Goal: Information Seeking & Learning: Check status

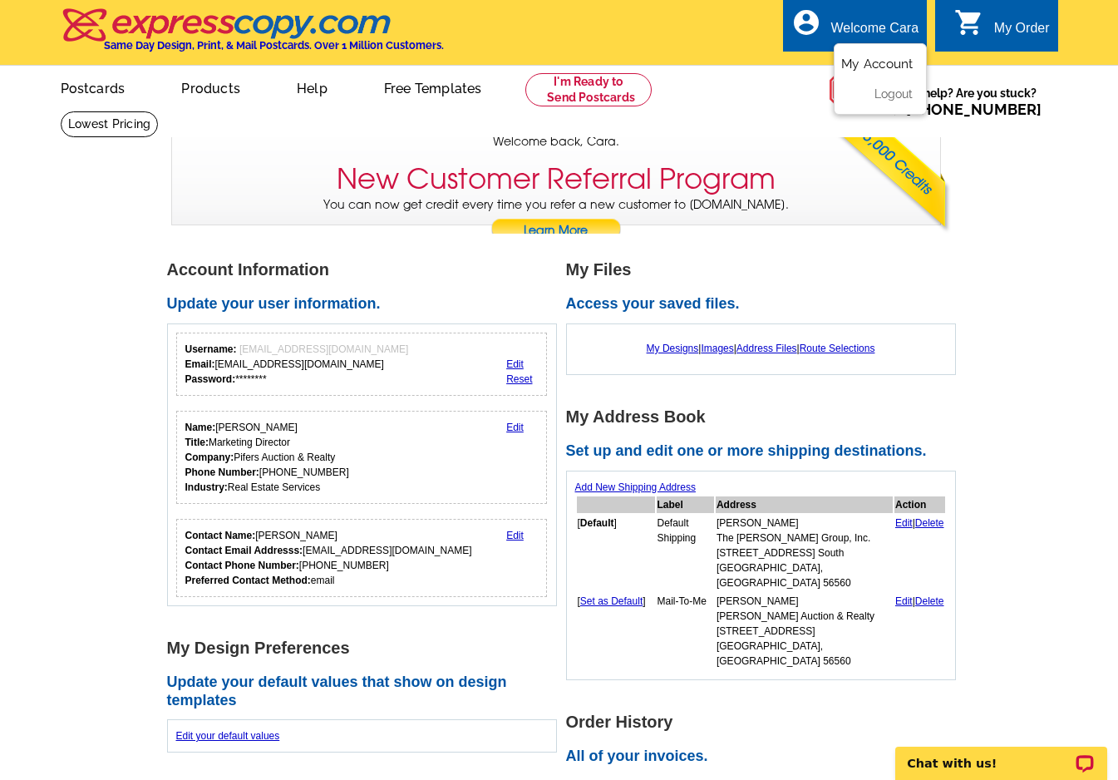
click at [871, 64] on link "My Account" at bounding box center [876, 64] width 71 height 15
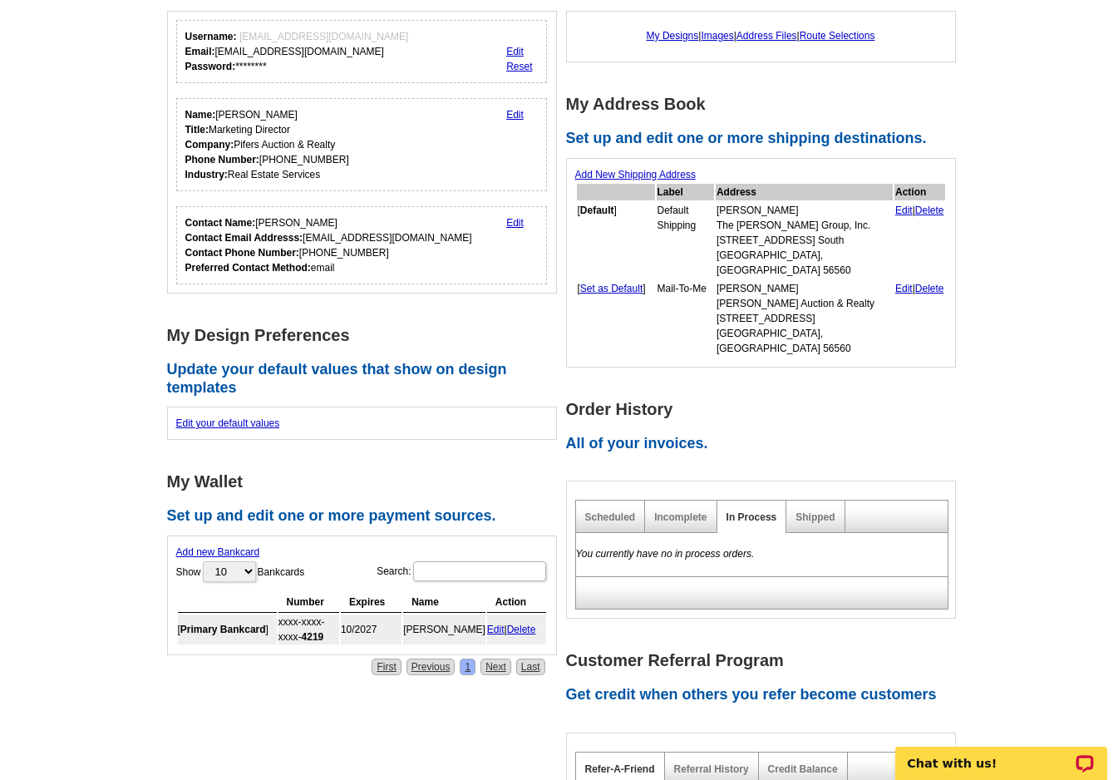
scroll to position [202, 0]
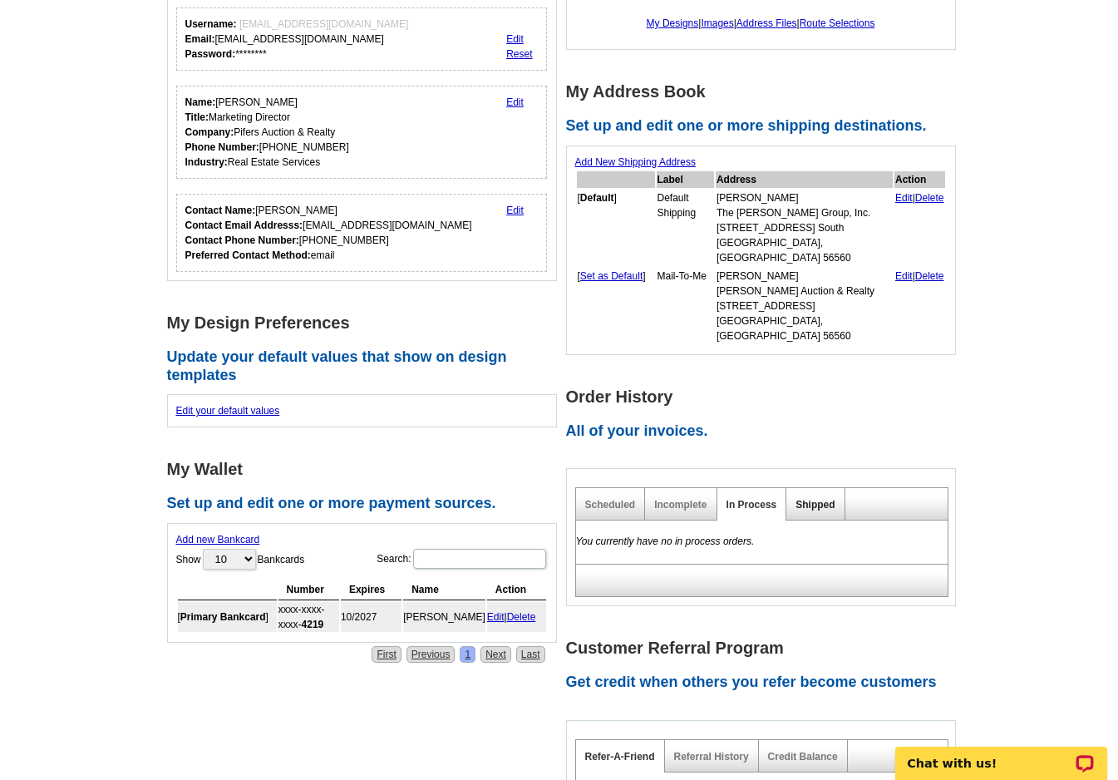
click at [819, 499] on link "Shipped" at bounding box center [814, 505] width 39 height 12
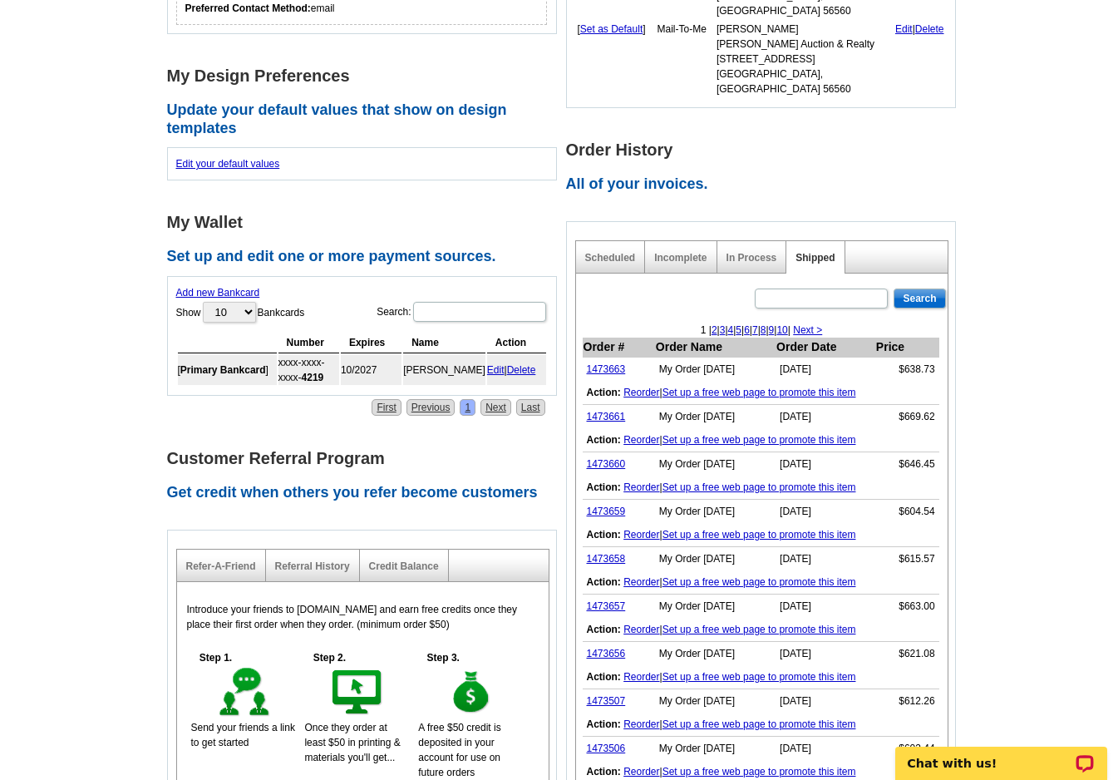
scroll to position [688, 0]
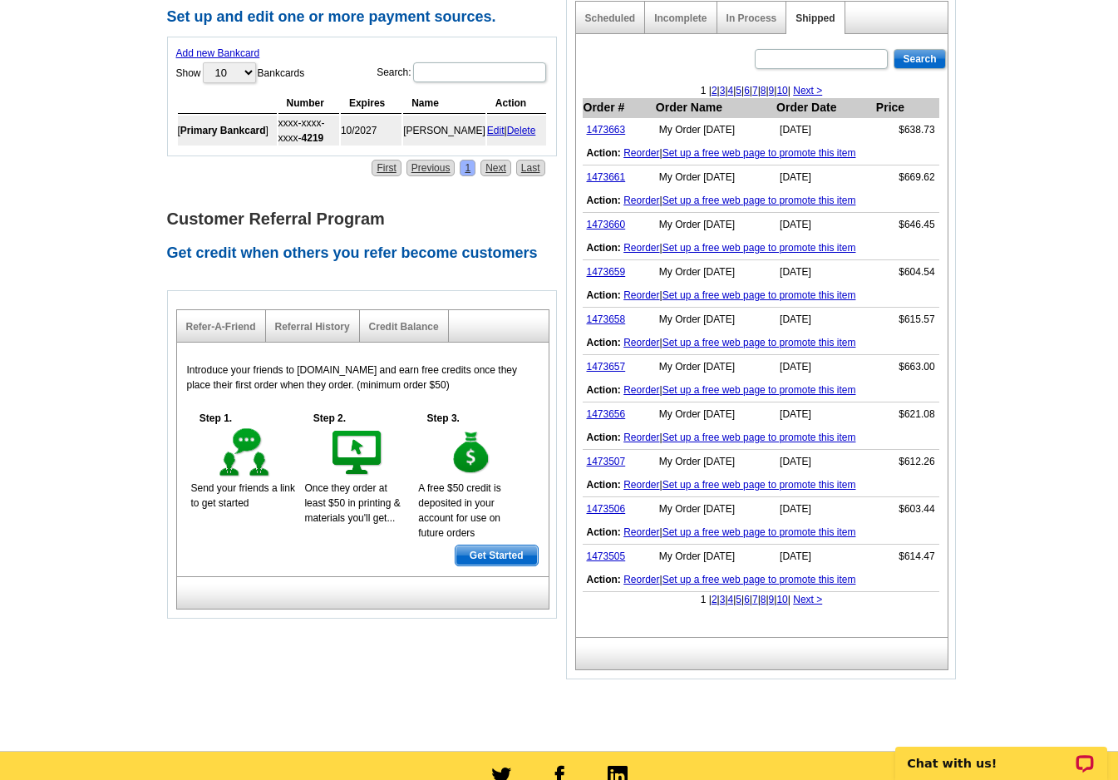
click at [711, 593] on link "2" at bounding box center [714, 599] width 6 height 12
click at [610, 124] on link "1473504" at bounding box center [606, 130] width 39 height 12
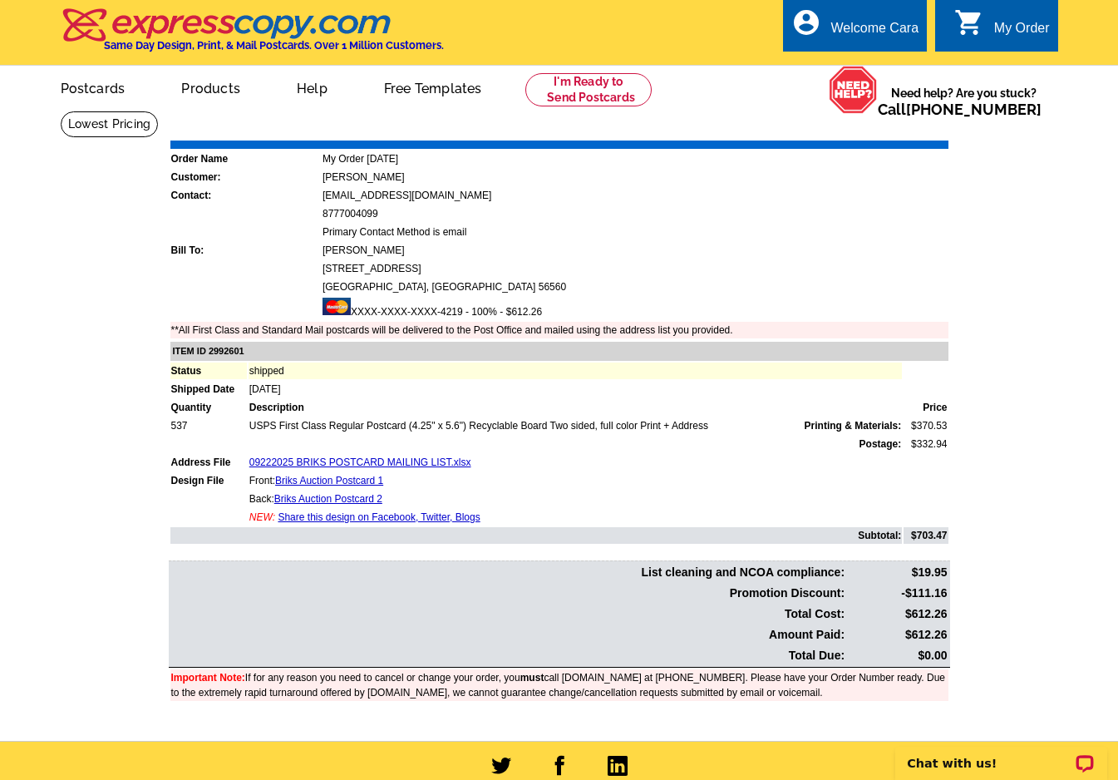
drag, startPoint x: 913, startPoint y: 633, endPoint x: 945, endPoint y: 633, distance: 32.4
click at [945, 633] on td "$612.26" at bounding box center [897, 634] width 101 height 19
copy td "612.26"
click at [984, 492] on main "Order Number: 1473504 Download Invoice | Print Invoice Order Name My Order 2025…" at bounding box center [559, 426] width 1118 height 630
drag, startPoint x: 240, startPoint y: 7, endPoint x: 1026, endPoint y: 401, distance: 878.2
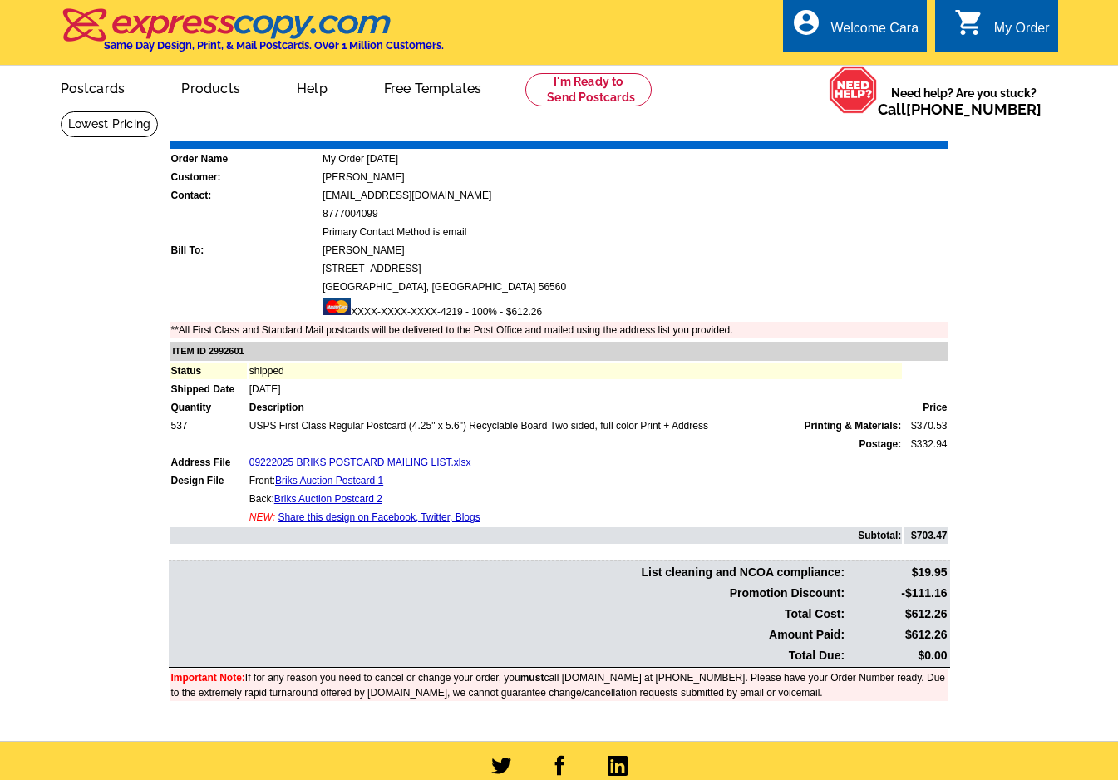
click at [1026, 401] on main "Order Number: 1473504 Download Invoice | Print Invoice Order Name My Order 2025…" at bounding box center [559, 426] width 1118 height 630
click at [801, 133] on link "Download Invoice" at bounding box center [800, 128] width 118 height 14
click at [881, 66] on link "My Account" at bounding box center [876, 64] width 71 height 15
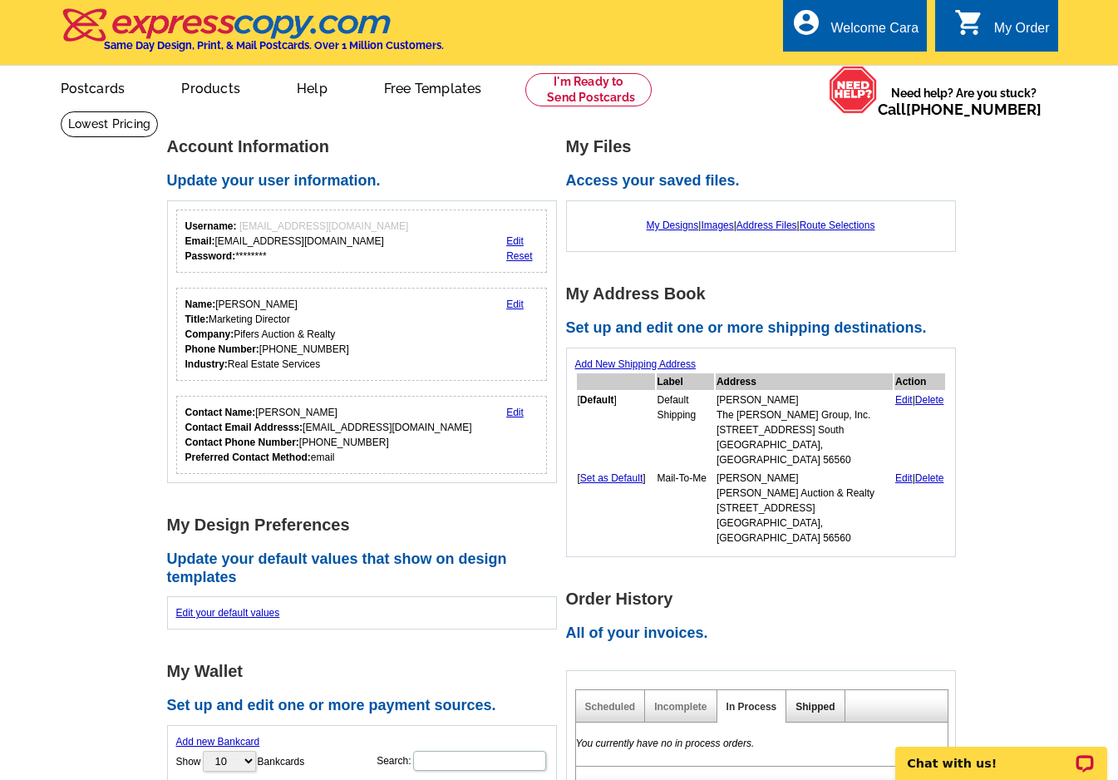
click at [808, 701] on link "Shipped" at bounding box center [814, 707] width 39 height 12
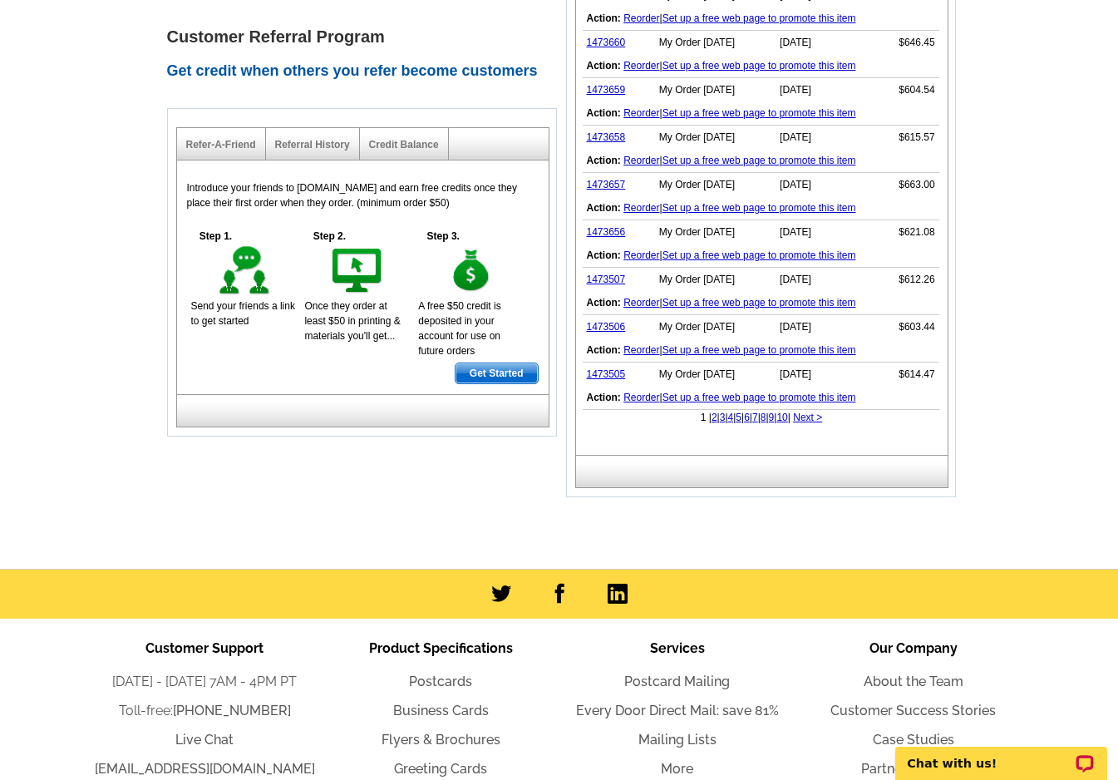
scroll to position [864, 0]
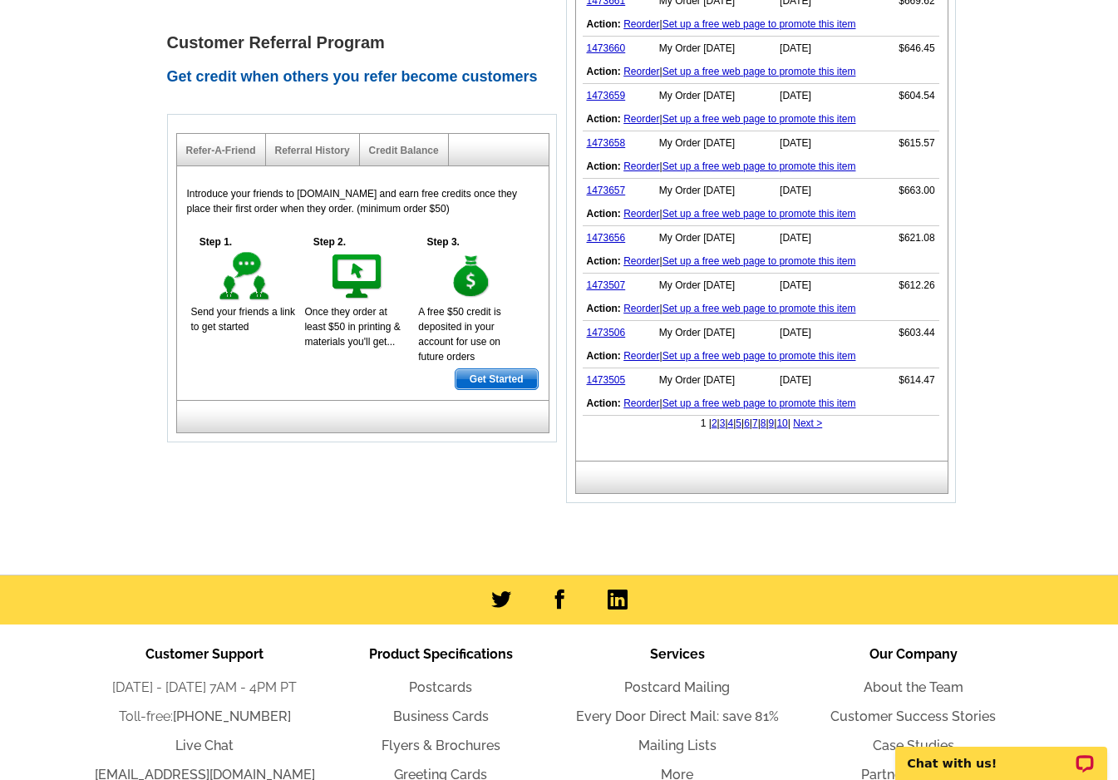
click at [711, 417] on link "2" at bounding box center [714, 423] width 6 height 12
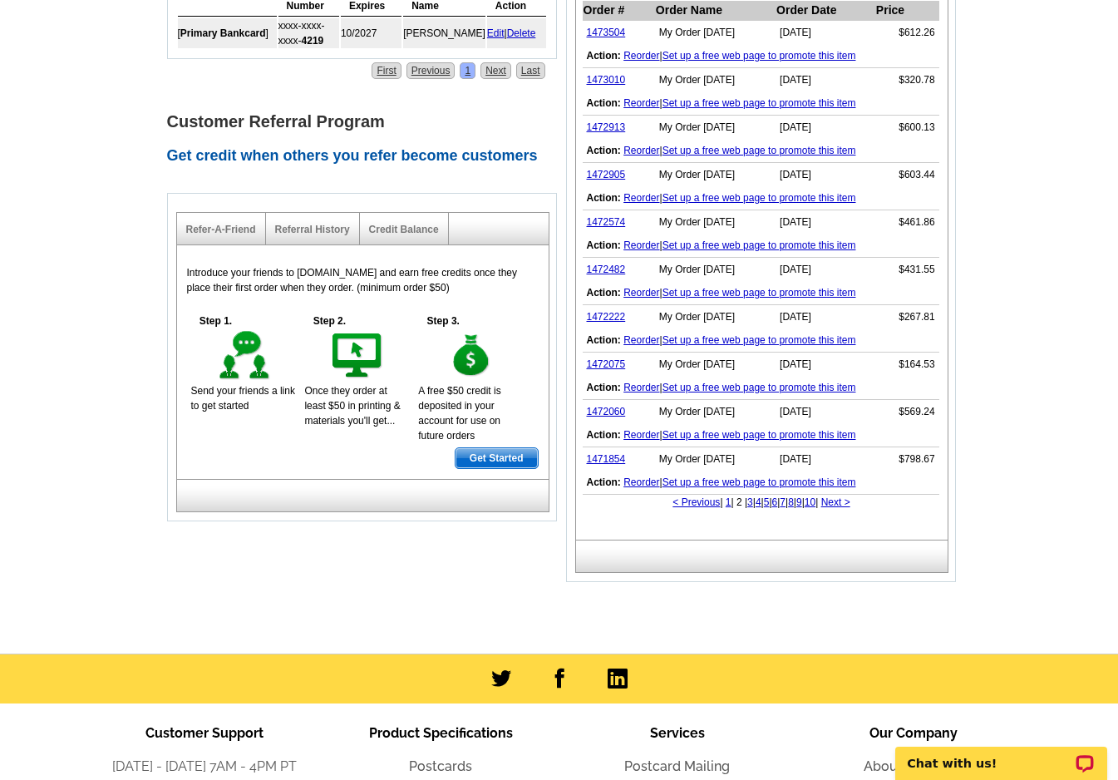
scroll to position [722, 0]
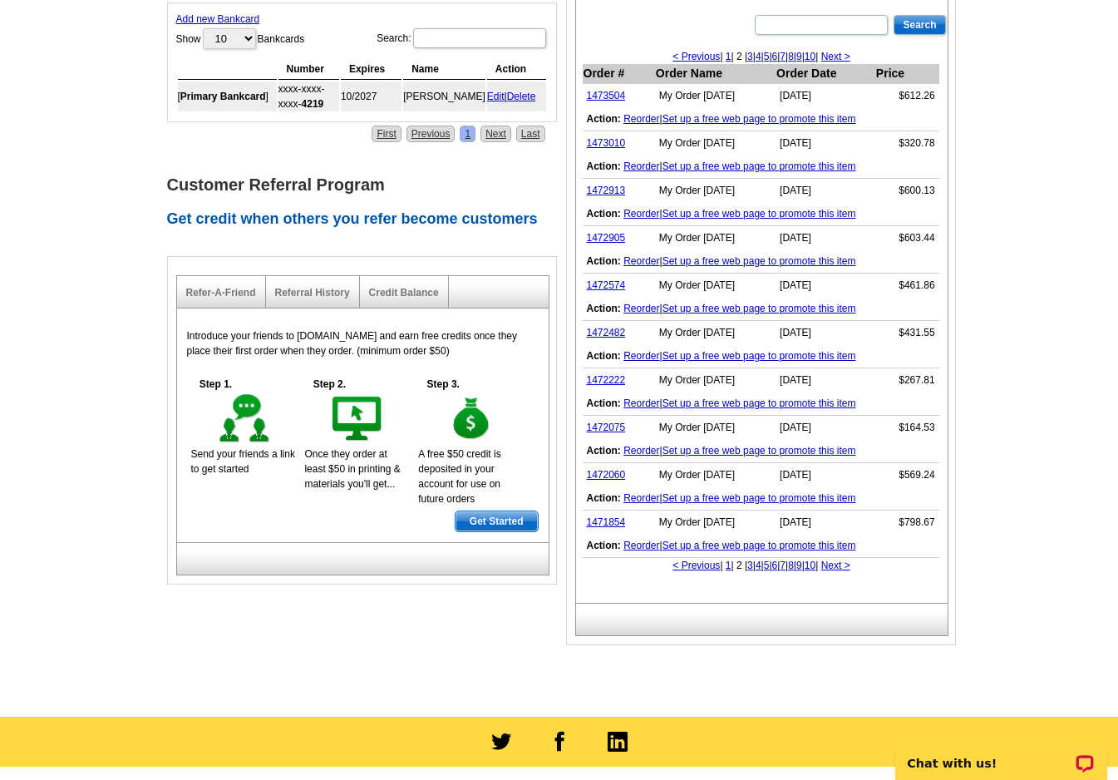
click at [726, 559] on link "1" at bounding box center [729, 565] width 6 height 12
click at [617, 516] on link "1473505" at bounding box center [606, 522] width 39 height 12
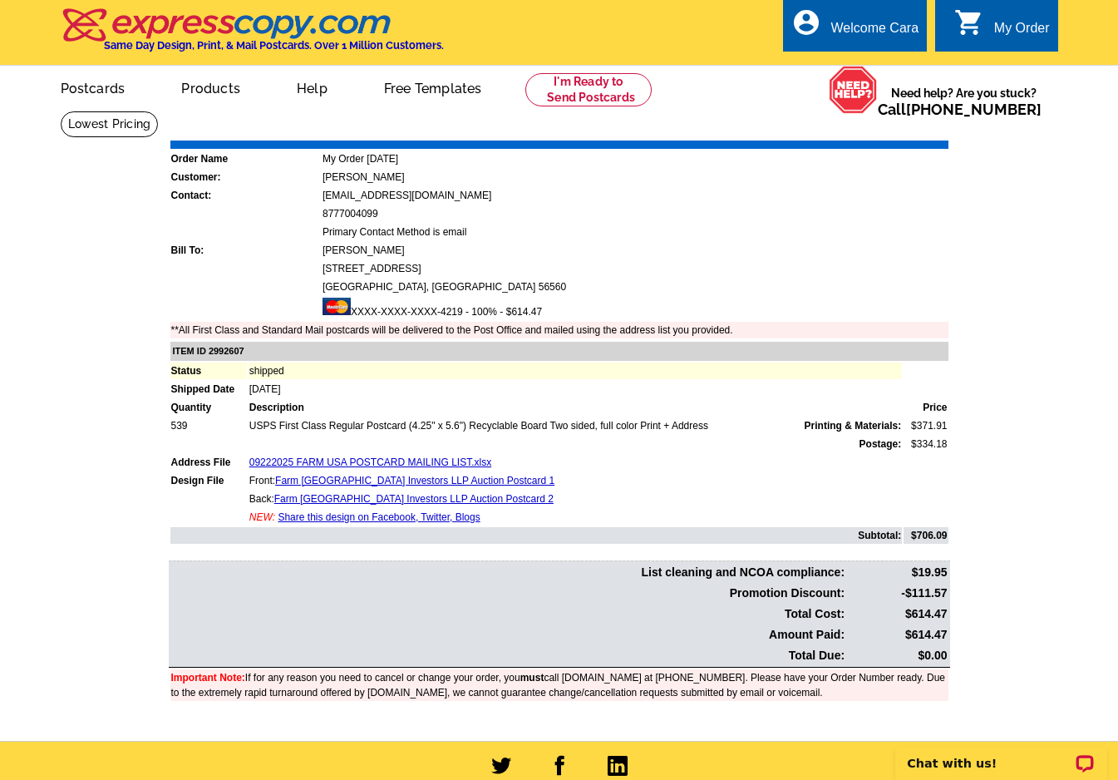
drag, startPoint x: 913, startPoint y: 632, endPoint x: 946, endPoint y: 634, distance: 33.3
click at [946, 634] on td "$614.47" at bounding box center [897, 634] width 101 height 19
copy td "614.47"
click at [1006, 599] on main "Order Number: 1473505 Download Invoice | Print Invoice Order Name My Order [DAT…" at bounding box center [559, 426] width 1118 height 630
click at [358, 482] on link "Farm USA Investors LLP Auction Postcard 1" at bounding box center [414, 481] width 279 height 12
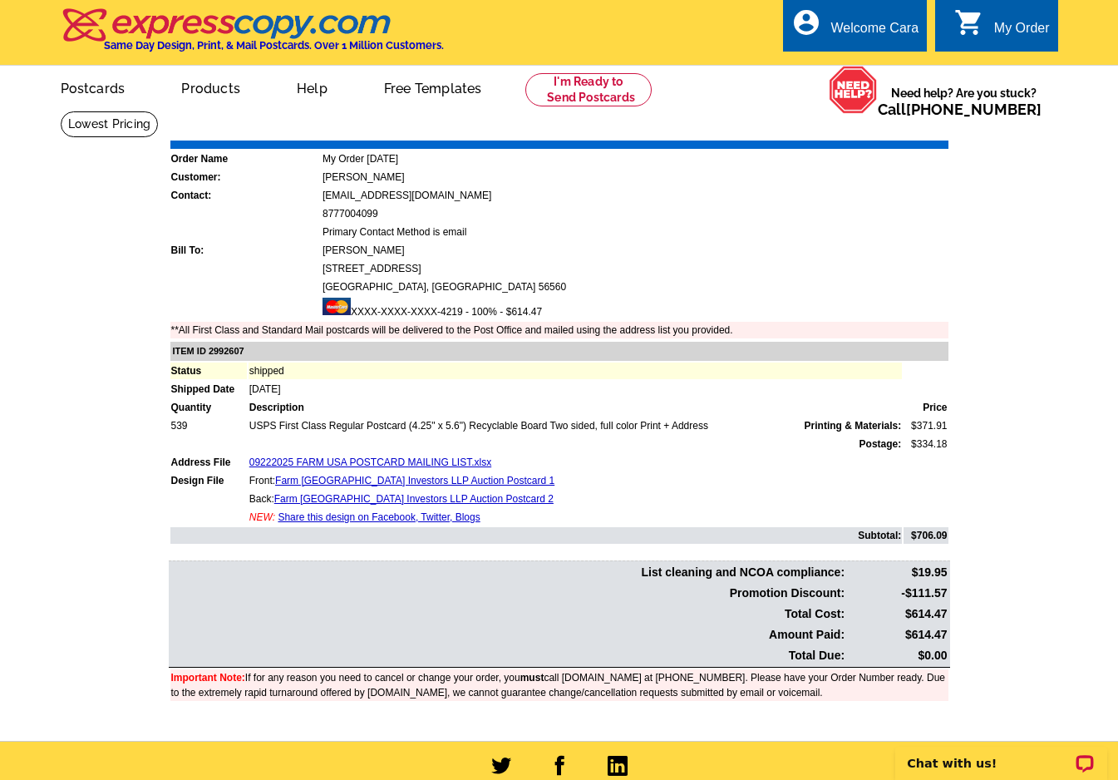
click at [780, 130] on link "Download Invoice" at bounding box center [800, 128] width 118 height 14
drag, startPoint x: 944, startPoint y: 637, endPoint x: 907, endPoint y: 633, distance: 37.5
click at [907, 633] on td "$614.47" at bounding box center [894, 634] width 101 height 19
copy td "614.47"
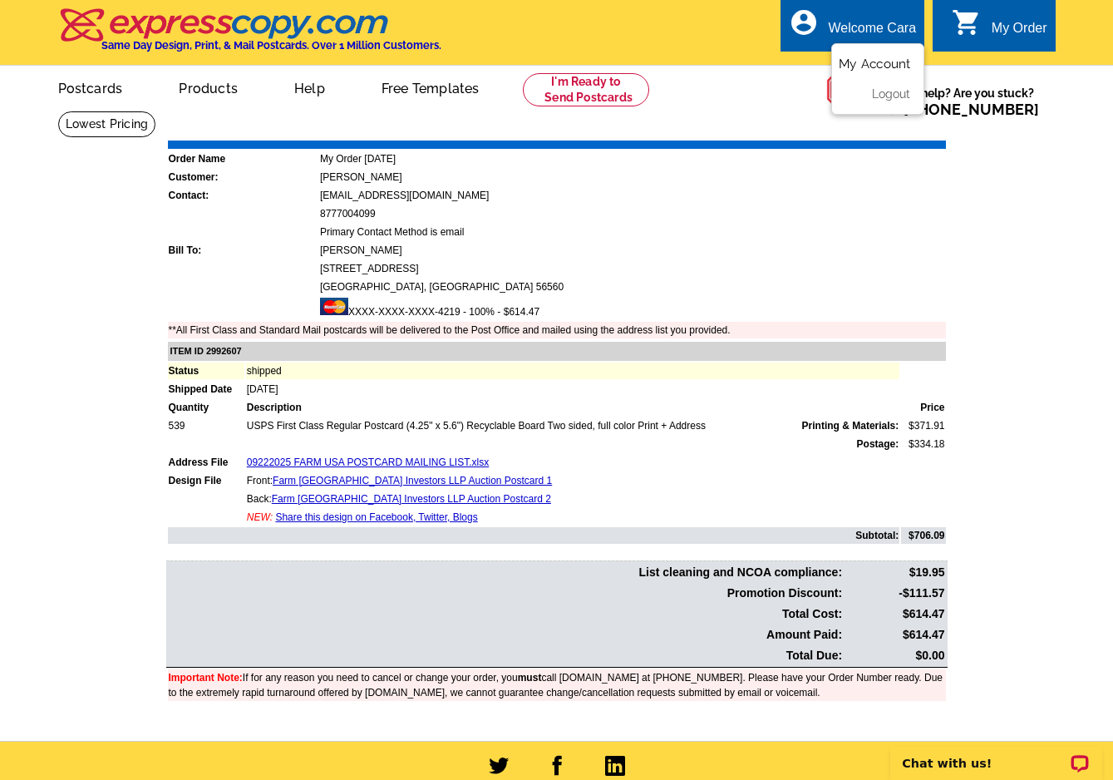
click at [866, 64] on link "My Account" at bounding box center [874, 64] width 71 height 15
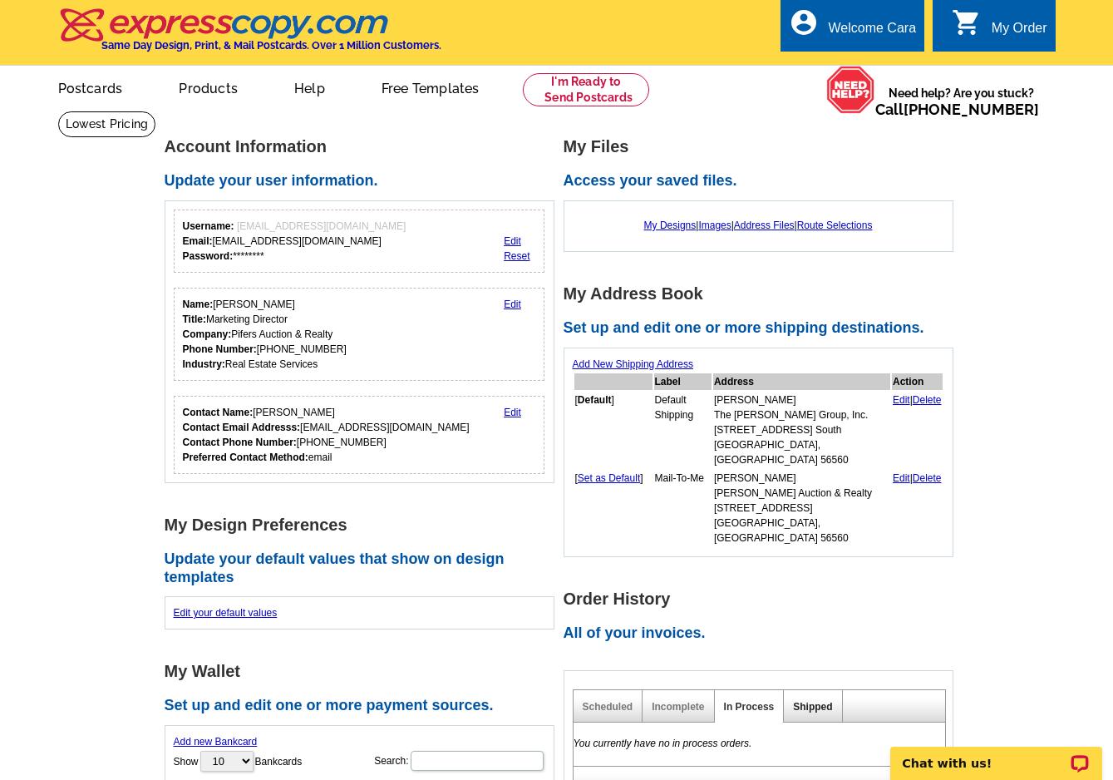
click at [820, 701] on link "Shipped" at bounding box center [812, 707] width 39 height 12
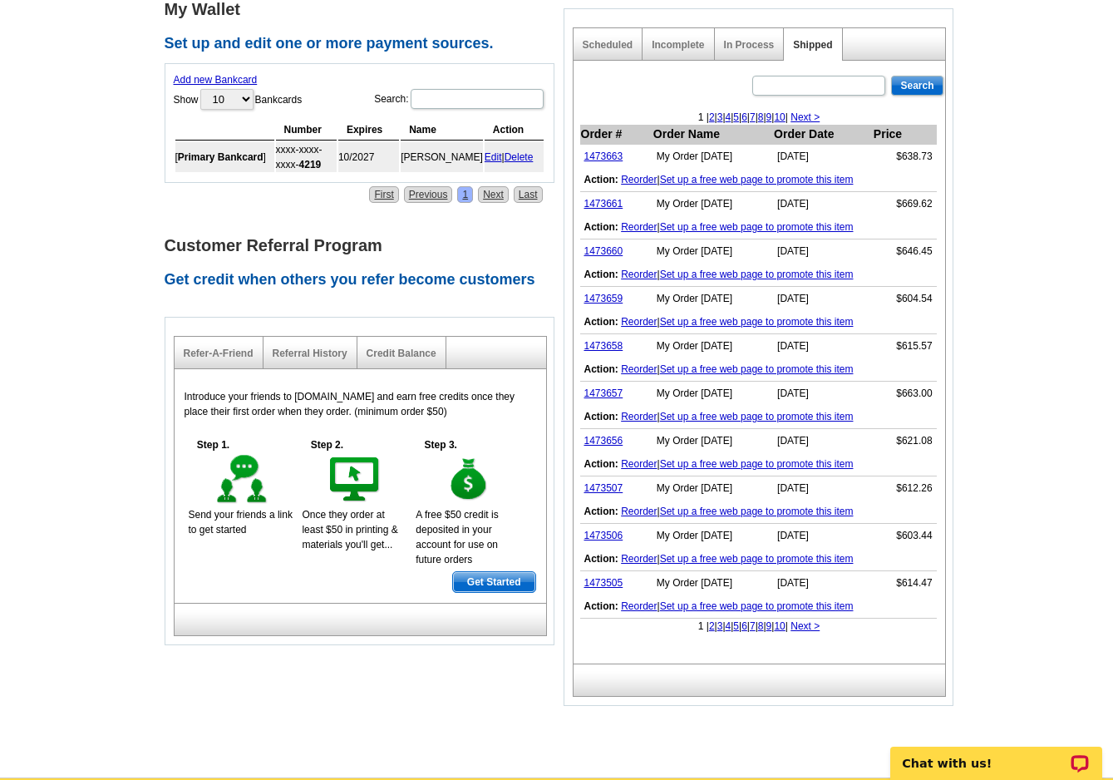
scroll to position [982, 0]
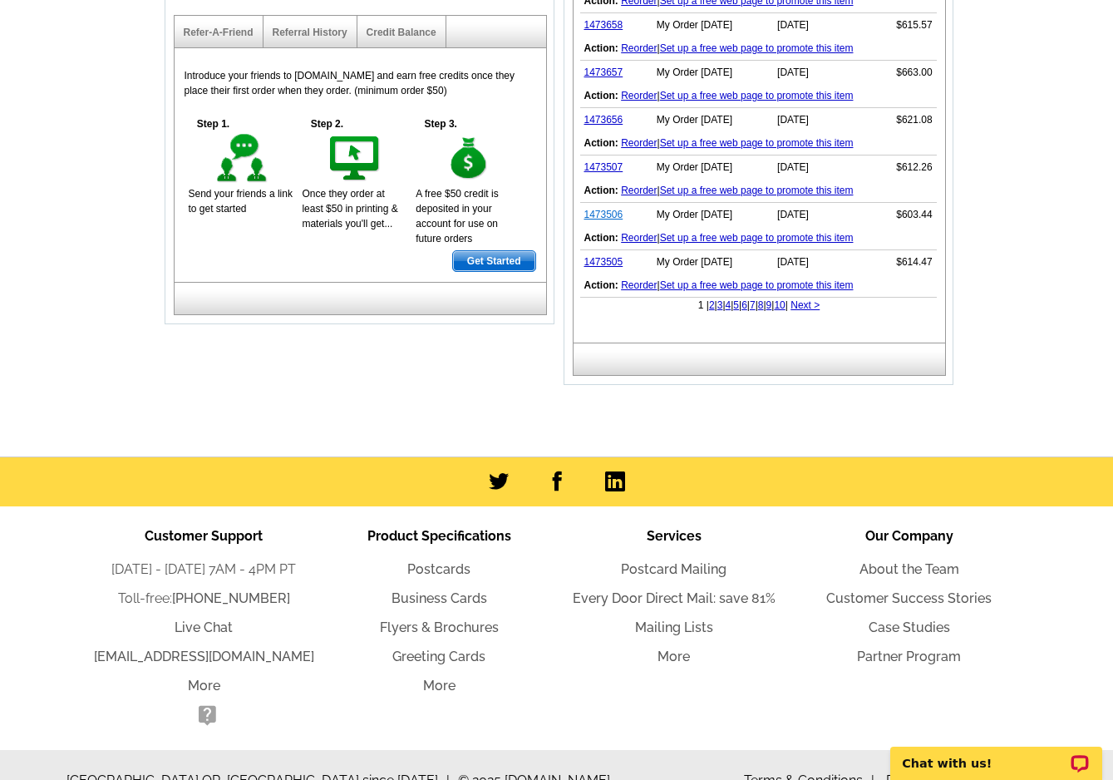
click at [602, 209] on link "1473506" at bounding box center [603, 215] width 39 height 12
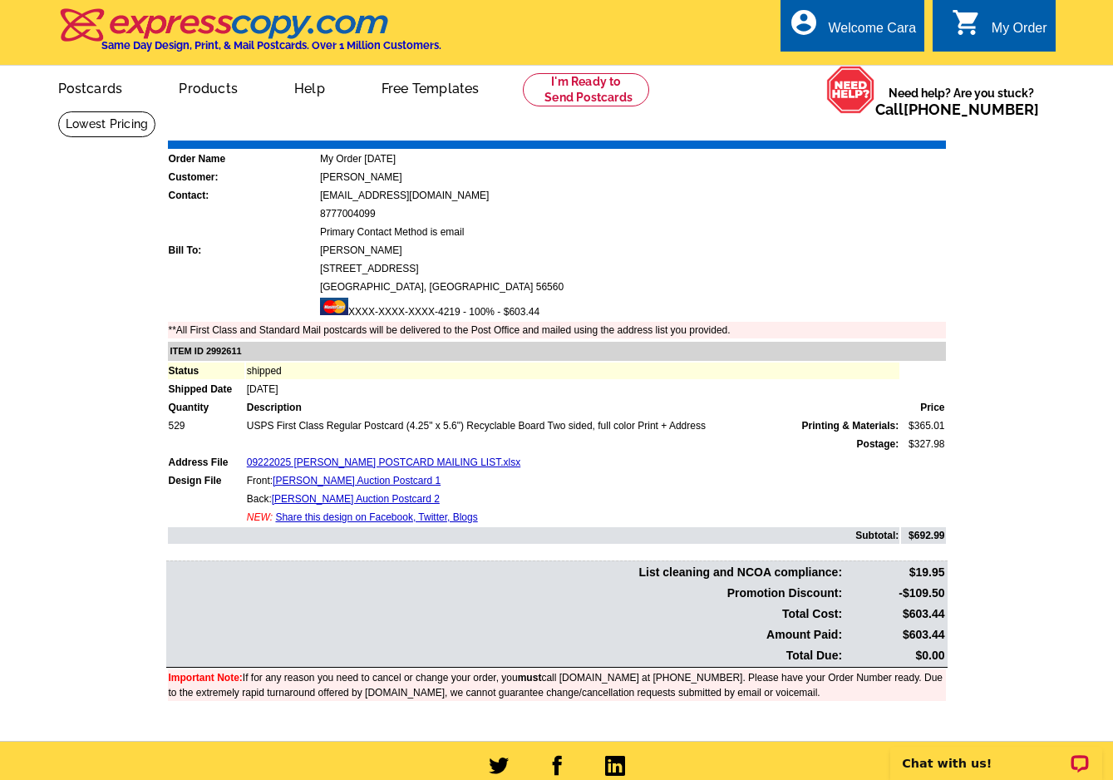
drag, startPoint x: 910, startPoint y: 633, endPoint x: 947, endPoint y: 632, distance: 36.6
click at [947, 632] on table "List cleaning and NCOA compliance: $19.95 Promotion Discount: -$109.50 Total Co…" at bounding box center [556, 613] width 781 height 107
copy td "603.44"
click at [996, 606] on main "Order Number: 1473506 Download Invoice | Print Invoice Order Name My Order 2025…" at bounding box center [556, 426] width 1113 height 630
click at [792, 133] on link "Download Invoice" at bounding box center [798, 128] width 118 height 14
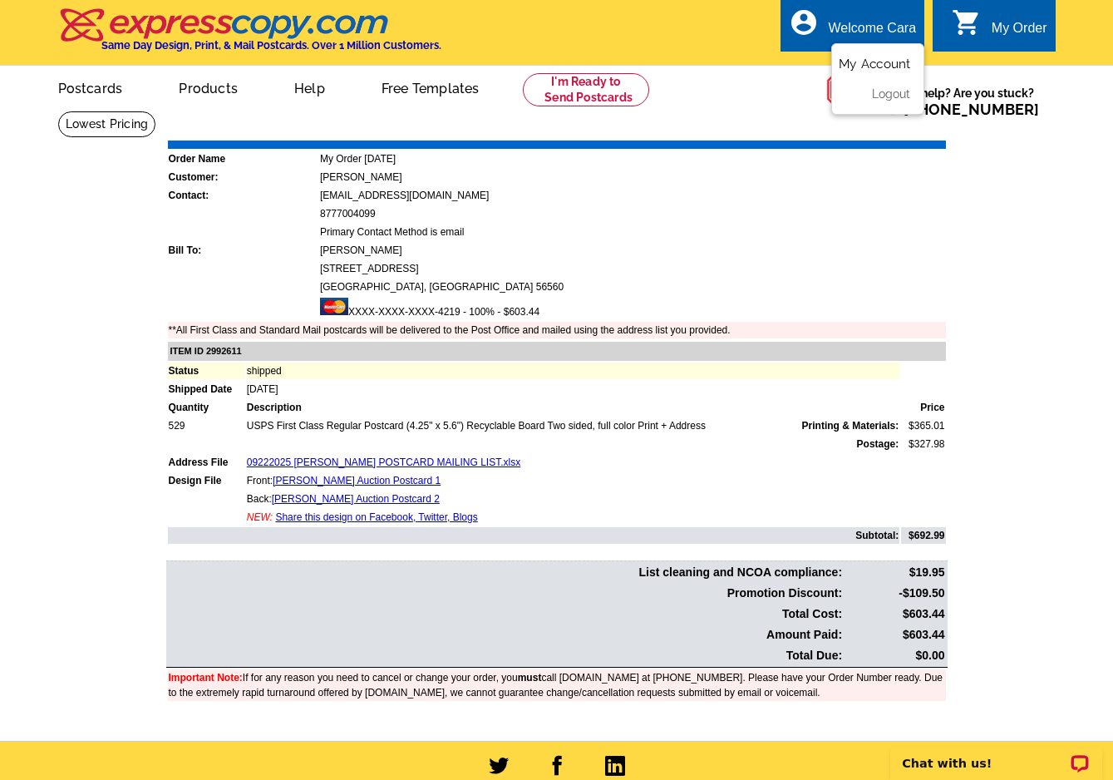
click at [889, 66] on link "My Account" at bounding box center [874, 64] width 71 height 15
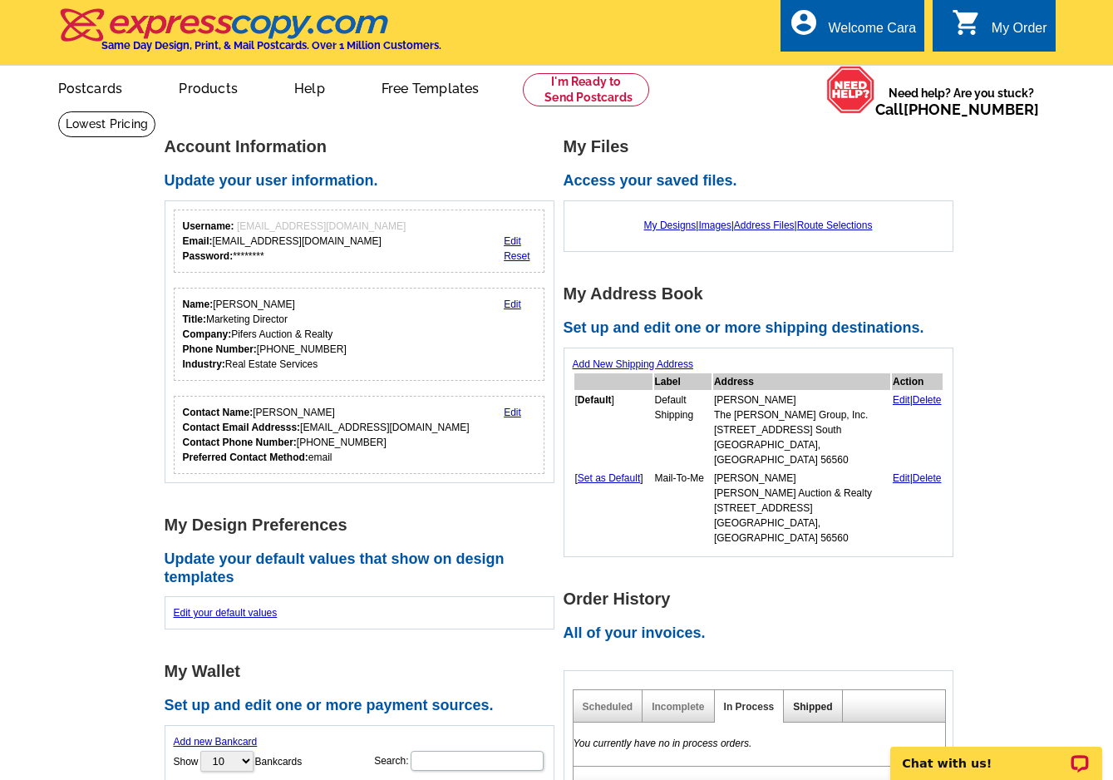
click at [816, 701] on link "Shipped" at bounding box center [812, 707] width 39 height 12
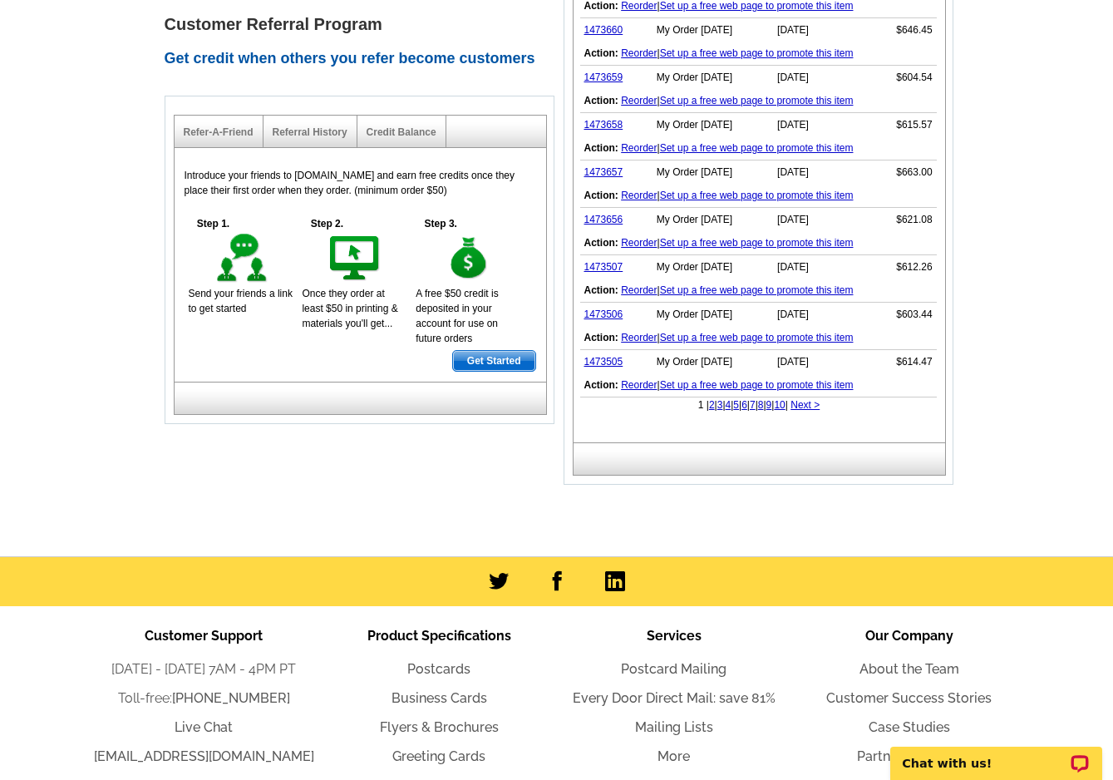
scroll to position [858, 0]
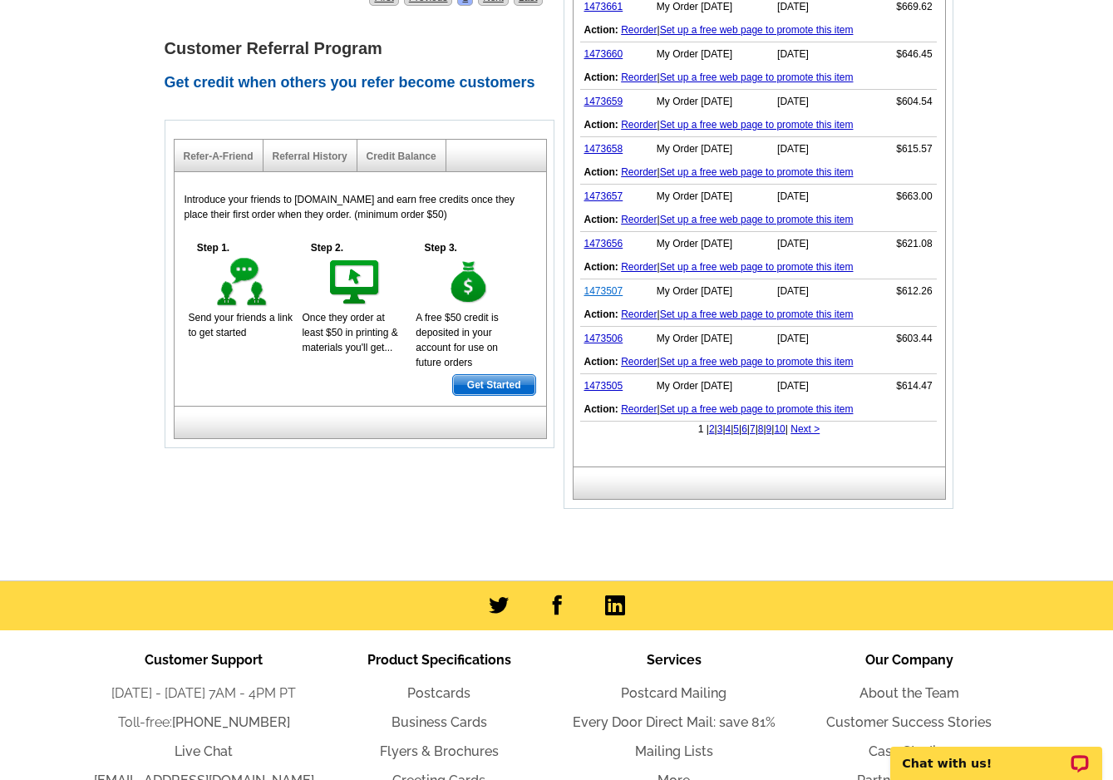
click at [608, 285] on link "1473507" at bounding box center [603, 291] width 39 height 12
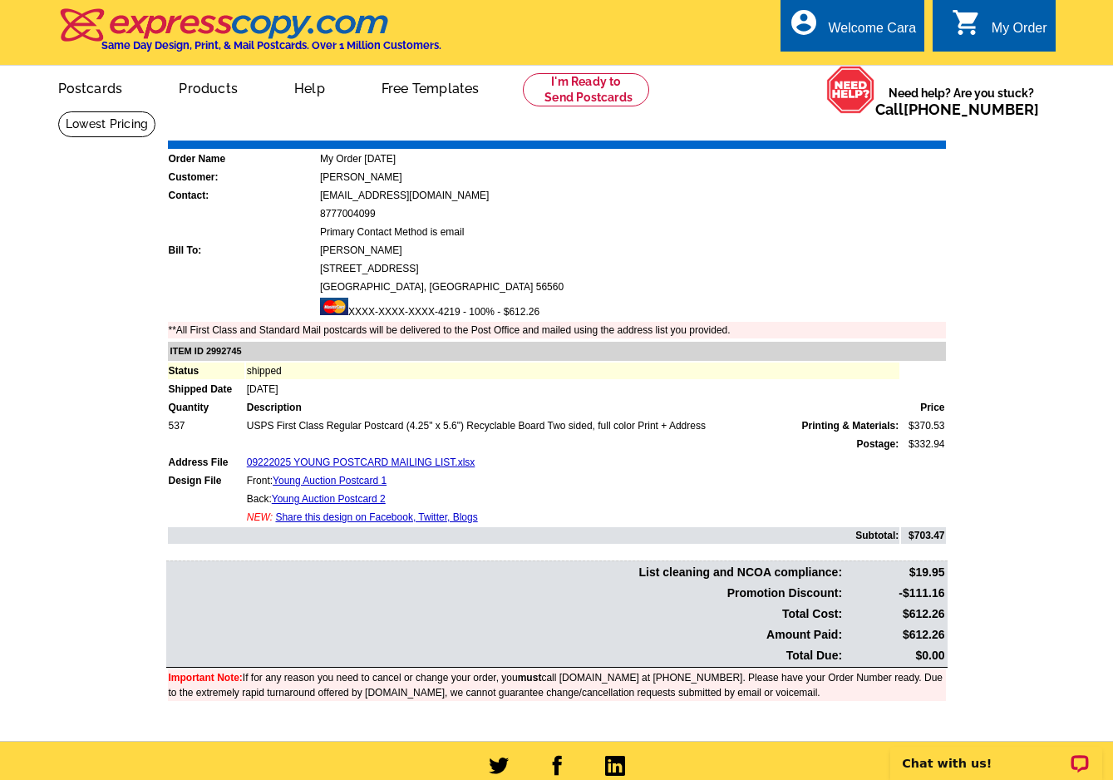
drag, startPoint x: 910, startPoint y: 634, endPoint x: 943, endPoint y: 634, distance: 33.2
click at [943, 634] on td "$612.26" at bounding box center [894, 634] width 101 height 19
copy td "612.26"
click at [1002, 517] on main "Order Number: 1473507 Download Invoice | Print Invoice Order Name My Order [DAT…" at bounding box center [556, 426] width 1113 height 630
click at [742, 126] on link "Download Invoice" at bounding box center [798, 128] width 118 height 14
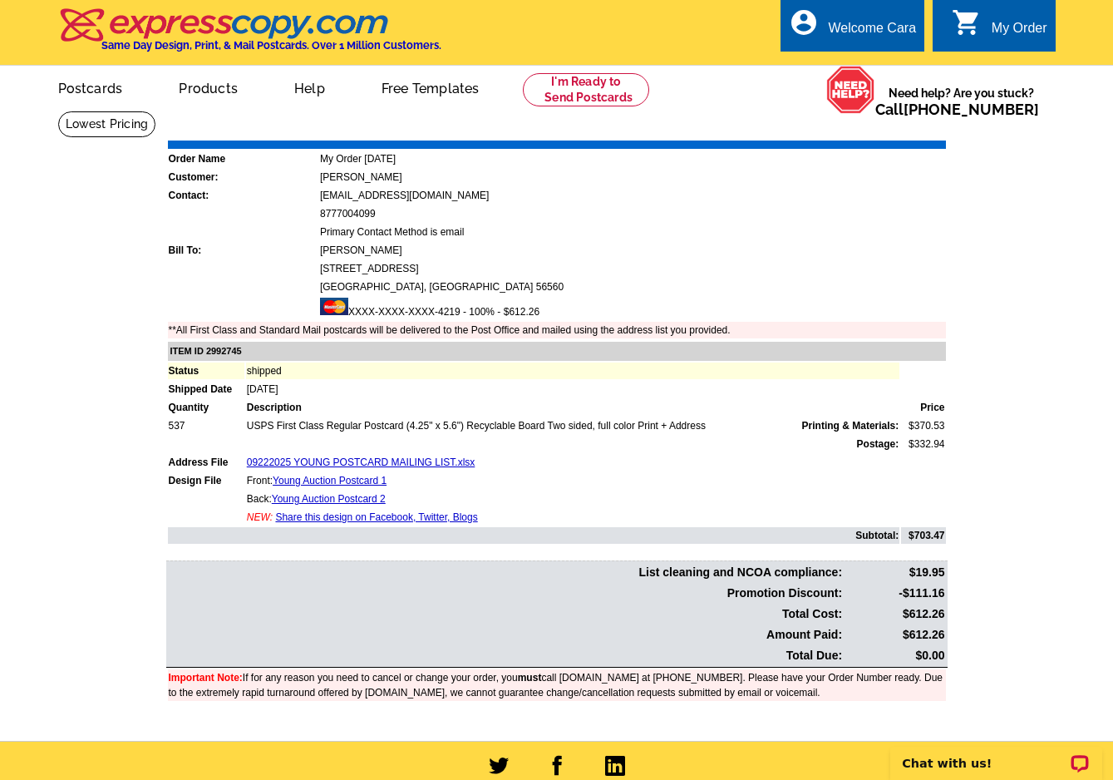
click at [857, 223] on table "Order Name My Order 2025-08-21 Customer: Cara Zastrow Contact: cara@pifers.com …" at bounding box center [558, 239] width 785 height 201
click at [875, 57] on link "My Account" at bounding box center [874, 64] width 71 height 15
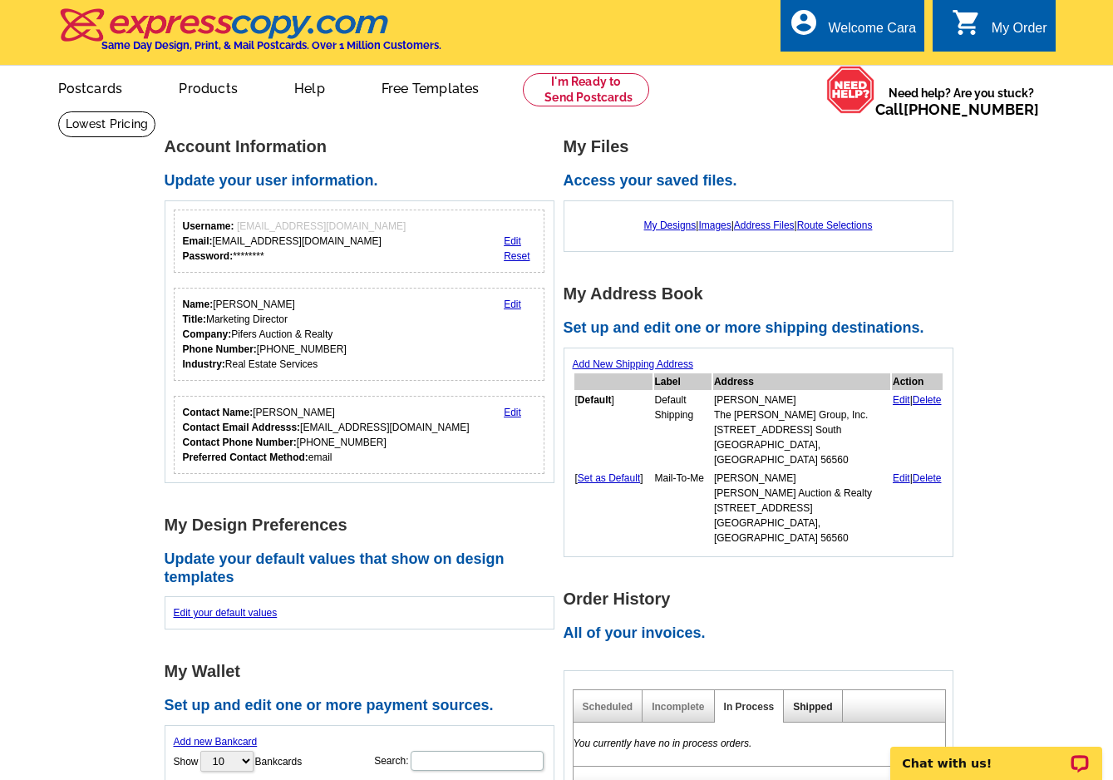
click at [819, 701] on link "Shipped" at bounding box center [812, 707] width 39 height 12
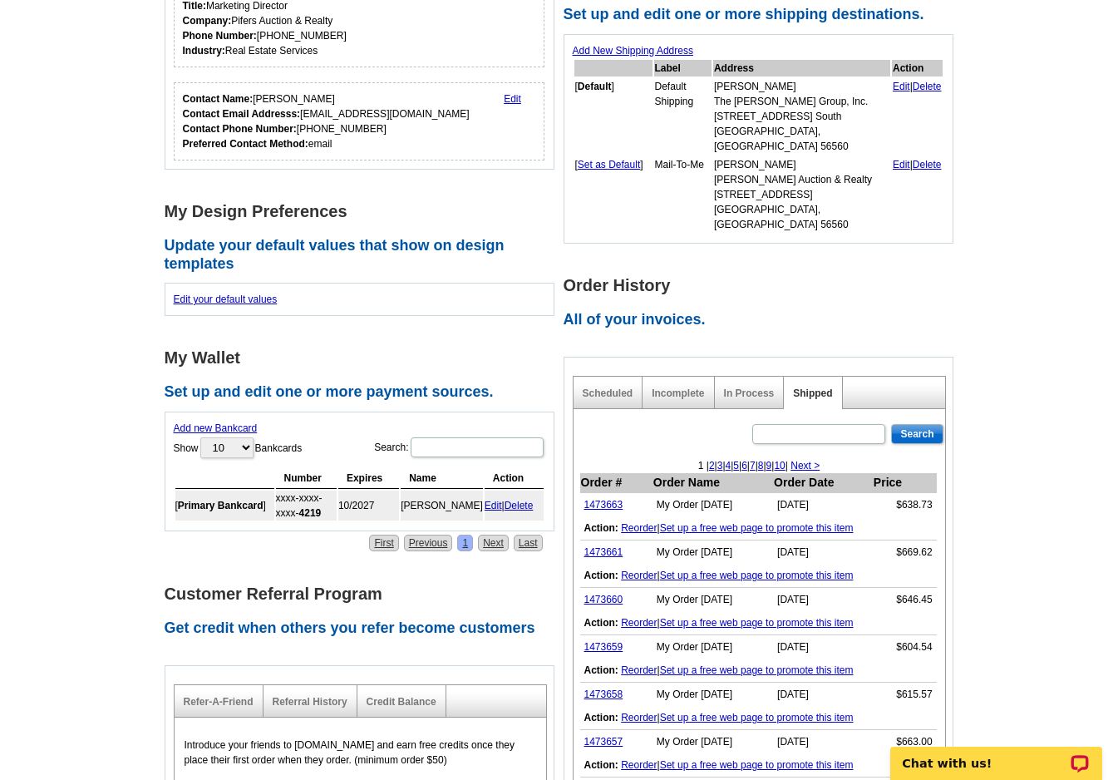
scroll to position [503, 0]
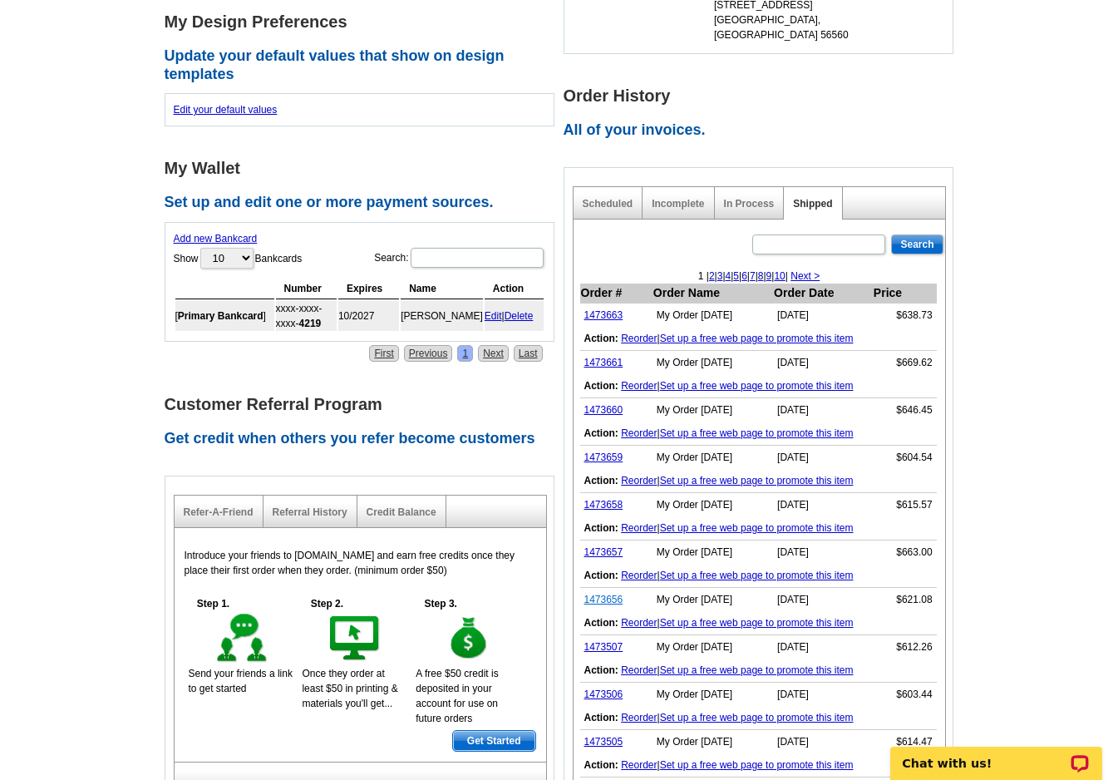
click at [608, 593] on link "1473656" at bounding box center [603, 599] width 39 height 12
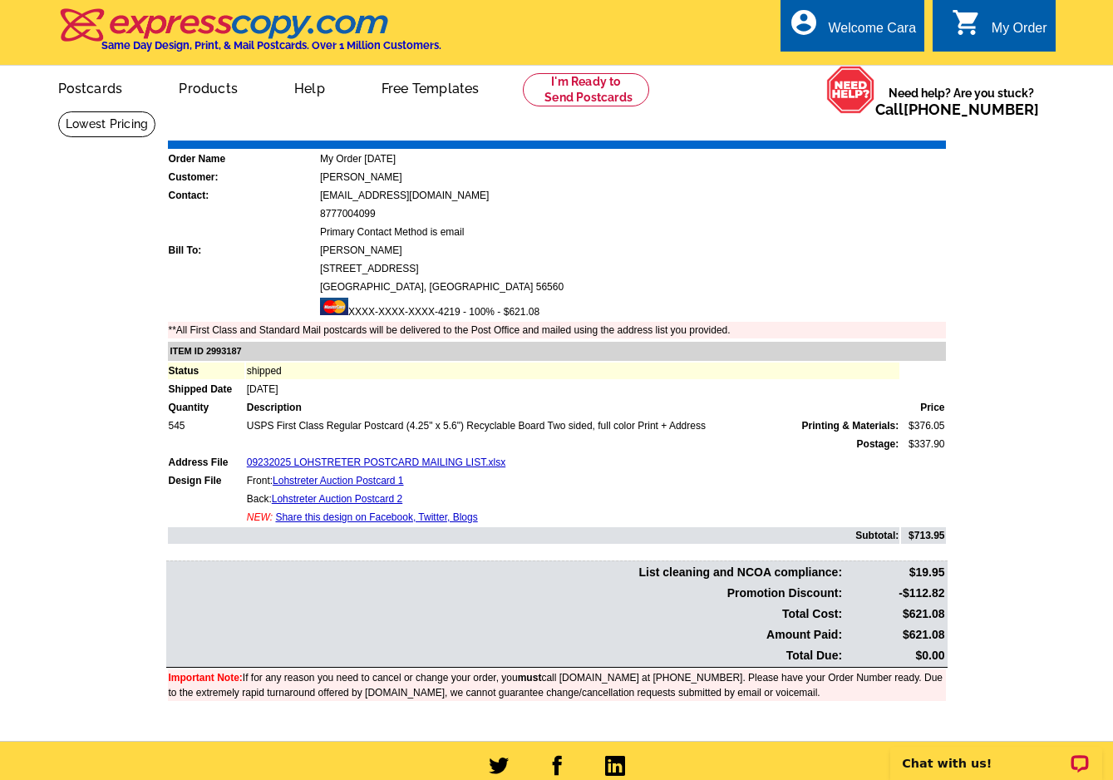
drag, startPoint x: 909, startPoint y: 632, endPoint x: 944, endPoint y: 632, distance: 34.9
click at [944, 632] on td "$621.08" at bounding box center [894, 634] width 101 height 19
copy td "621.08"
click at [996, 517] on main "Order Number: 1473656 Download Invoice | Print Invoice Order Name My Order 2025…" at bounding box center [556, 426] width 1113 height 630
click at [799, 131] on link "Download Invoice" at bounding box center [798, 128] width 118 height 14
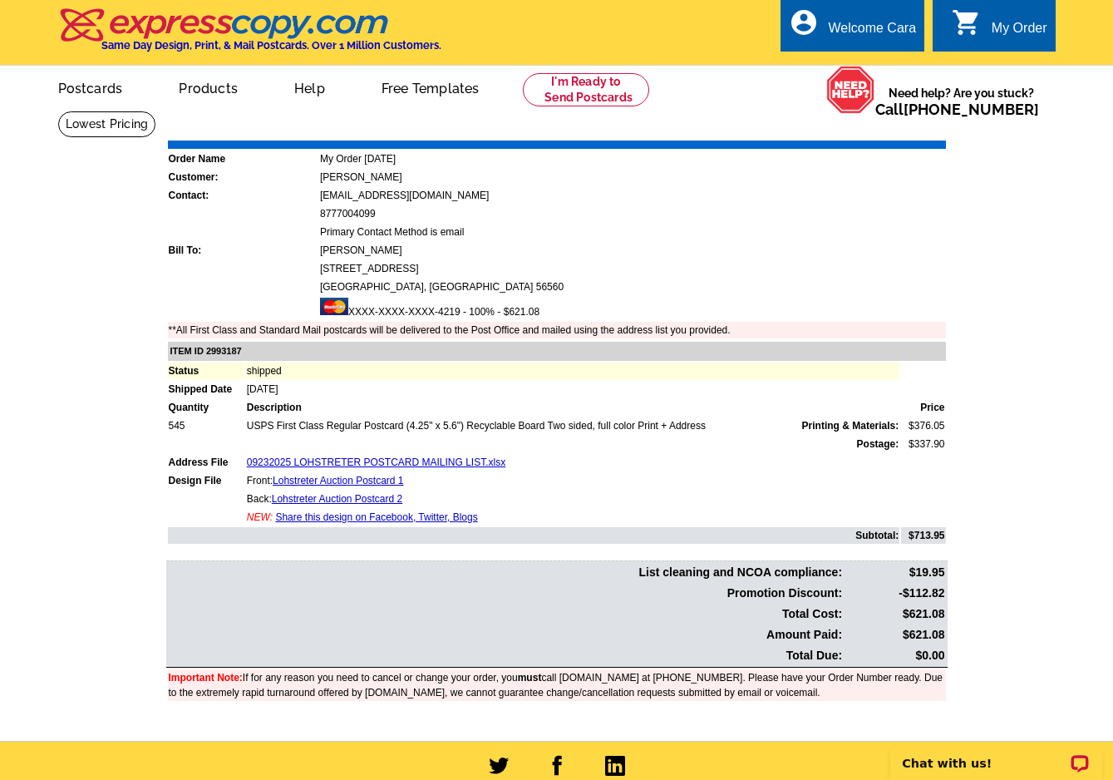
click at [809, 135] on link "Download Invoice" at bounding box center [798, 128] width 118 height 14
click at [885, 30] on div "Welcome Cara" at bounding box center [873, 32] width 88 height 23
click at [884, 61] on link "My Account" at bounding box center [874, 64] width 71 height 15
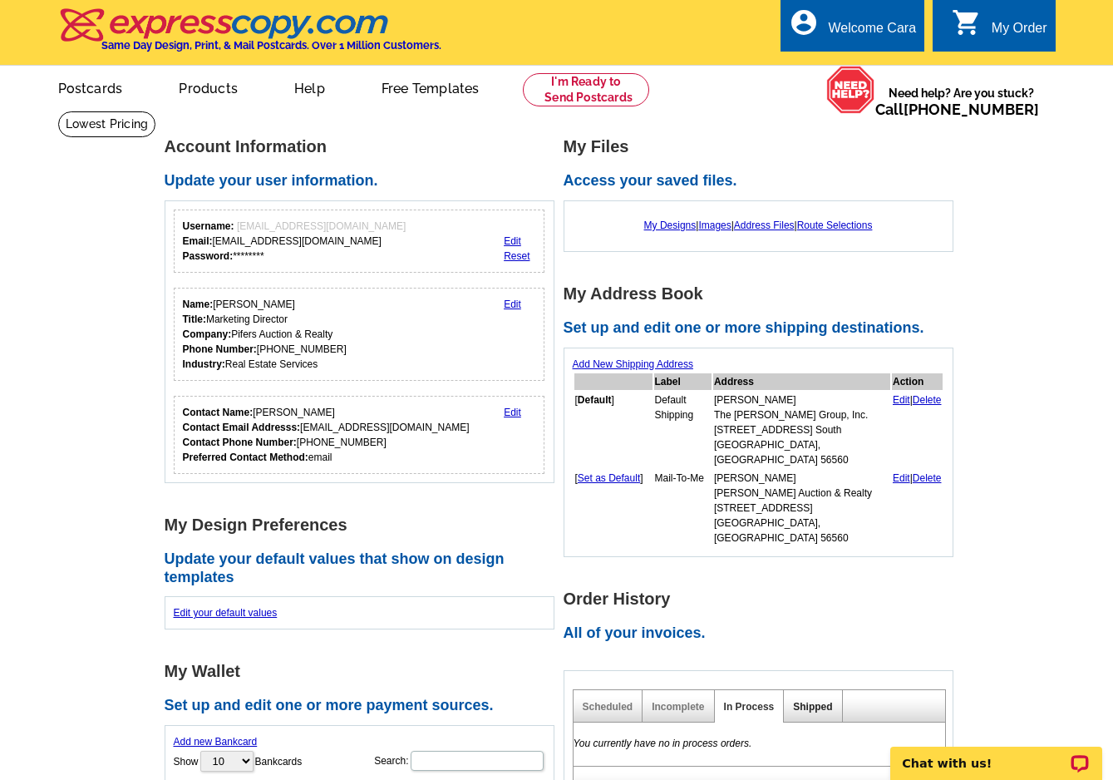
click at [816, 701] on link "Shipped" at bounding box center [812, 707] width 39 height 12
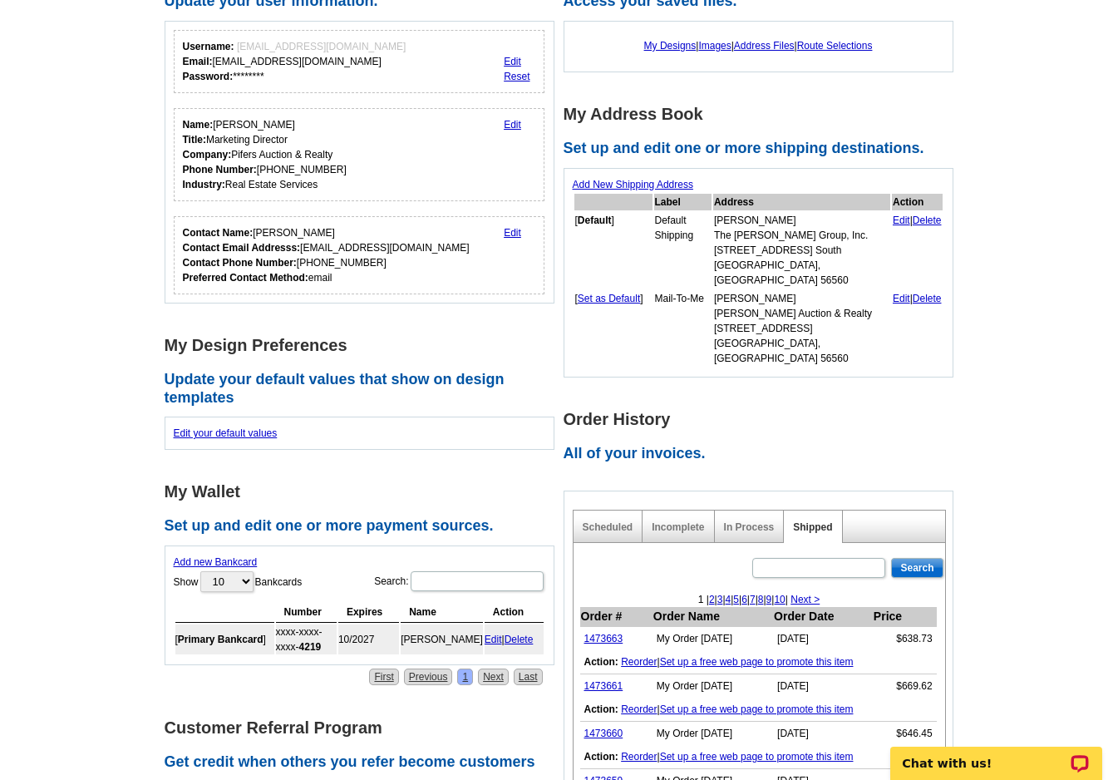
scroll to position [628, 0]
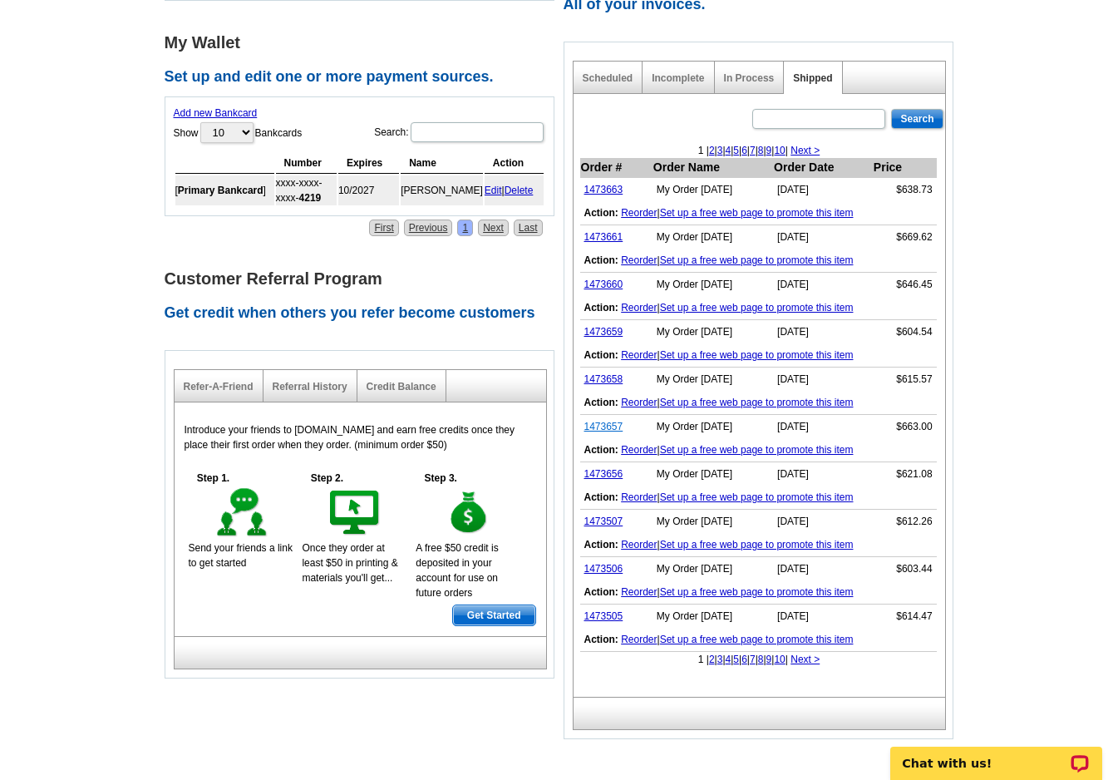
click at [614, 421] on link "1473657" at bounding box center [603, 427] width 39 height 12
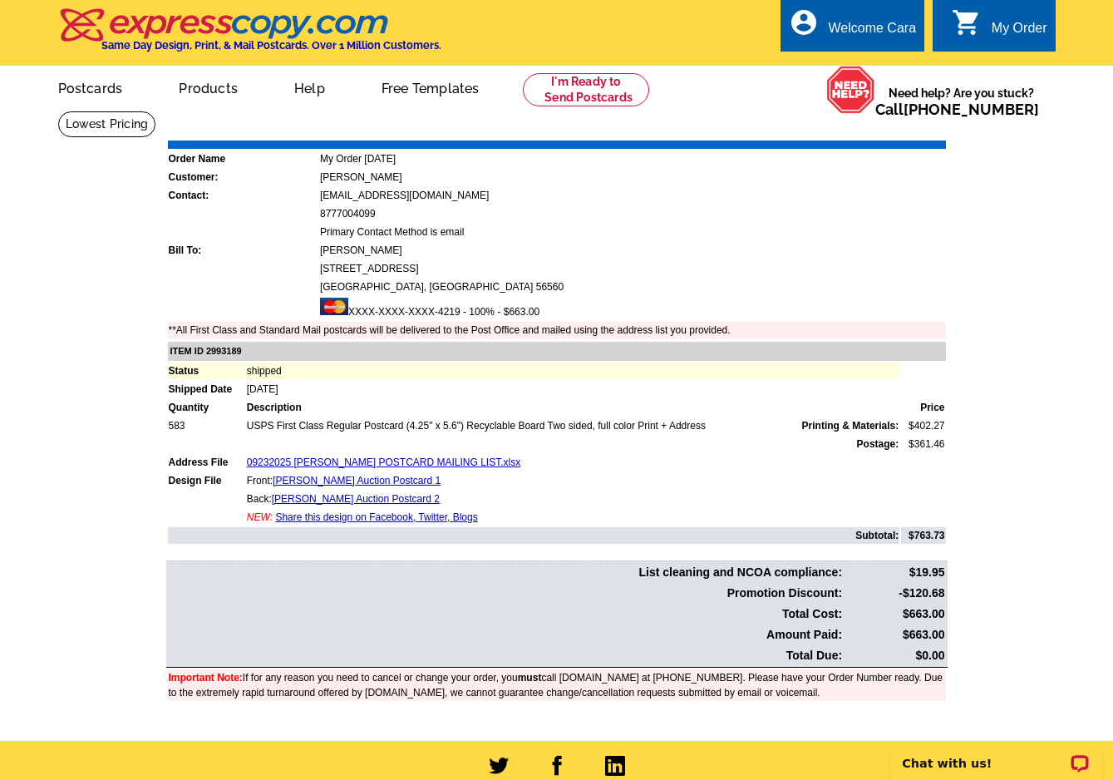
drag, startPoint x: 910, startPoint y: 634, endPoint x: 944, endPoint y: 632, distance: 34.1
click at [944, 632] on td "$663.00" at bounding box center [894, 634] width 101 height 19
copy td "663.00"
click at [985, 585] on main "Order Number: 1473657 Download Invoice | Print Invoice Order Name My Order 2025…" at bounding box center [556, 426] width 1113 height 630
click at [773, 134] on link "Download Invoice" at bounding box center [798, 128] width 118 height 14
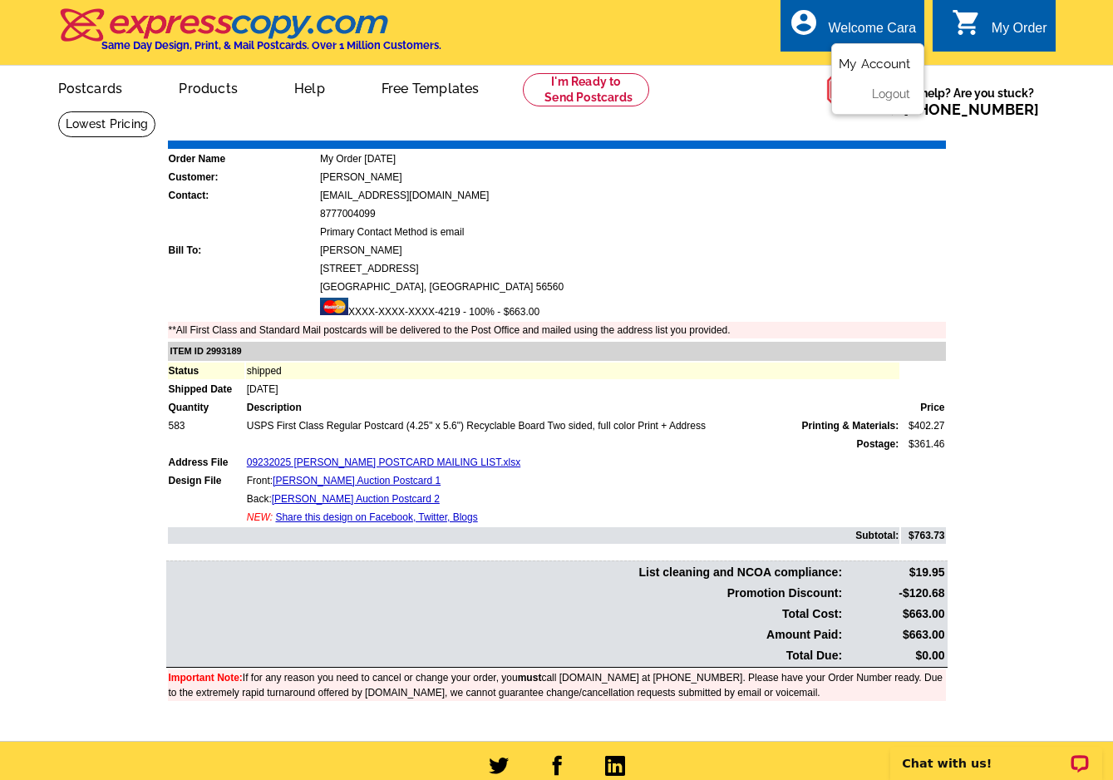
click at [898, 64] on link "My Account" at bounding box center [874, 64] width 71 height 15
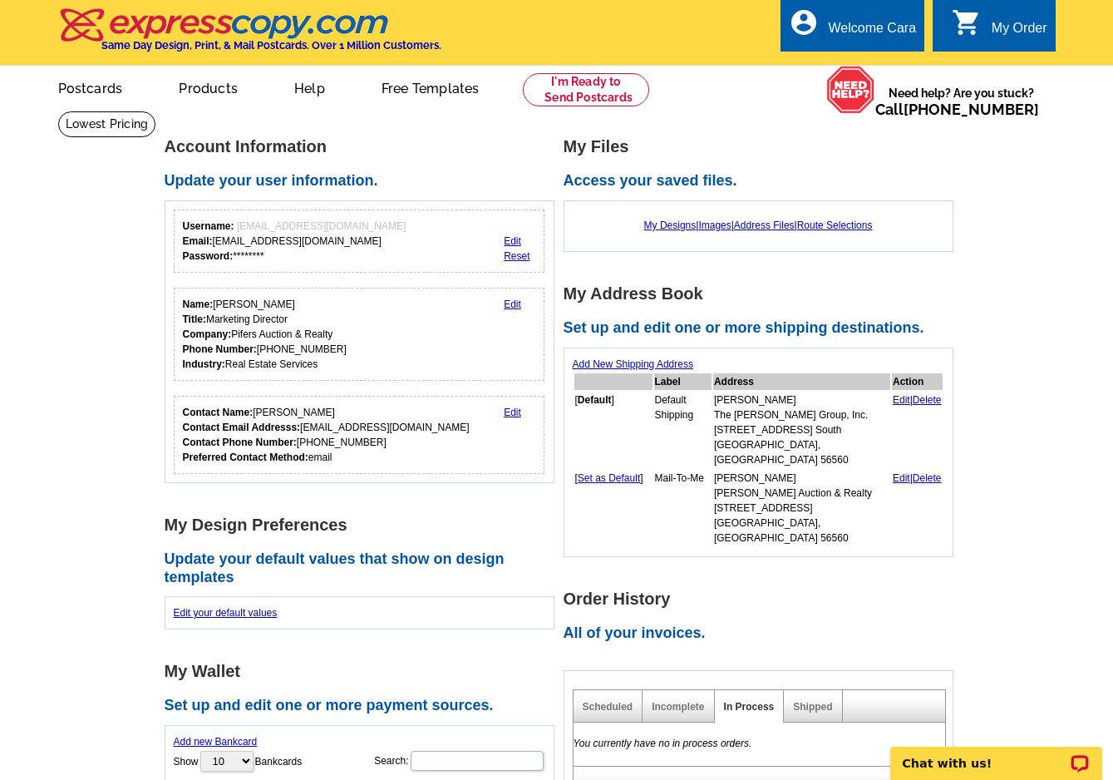
click at [805, 690] on div "Shipped" at bounding box center [813, 706] width 58 height 32
click at [812, 701] on link "Shipped" at bounding box center [812, 707] width 39 height 12
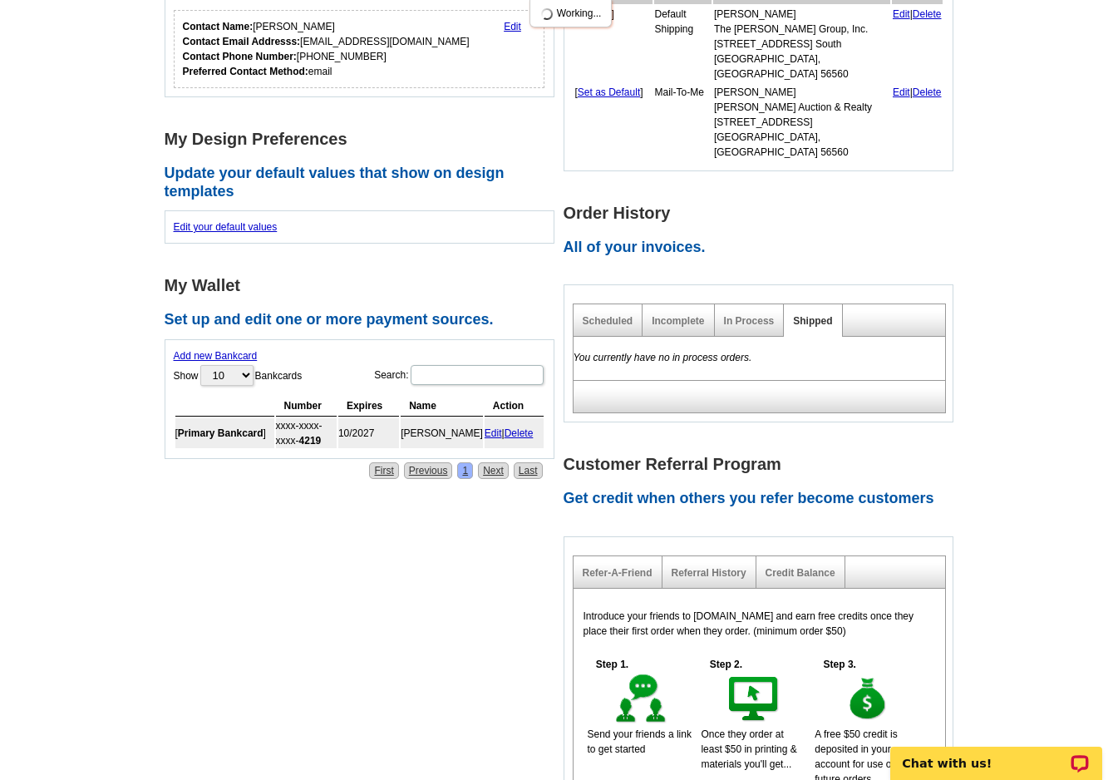
scroll to position [553, 0]
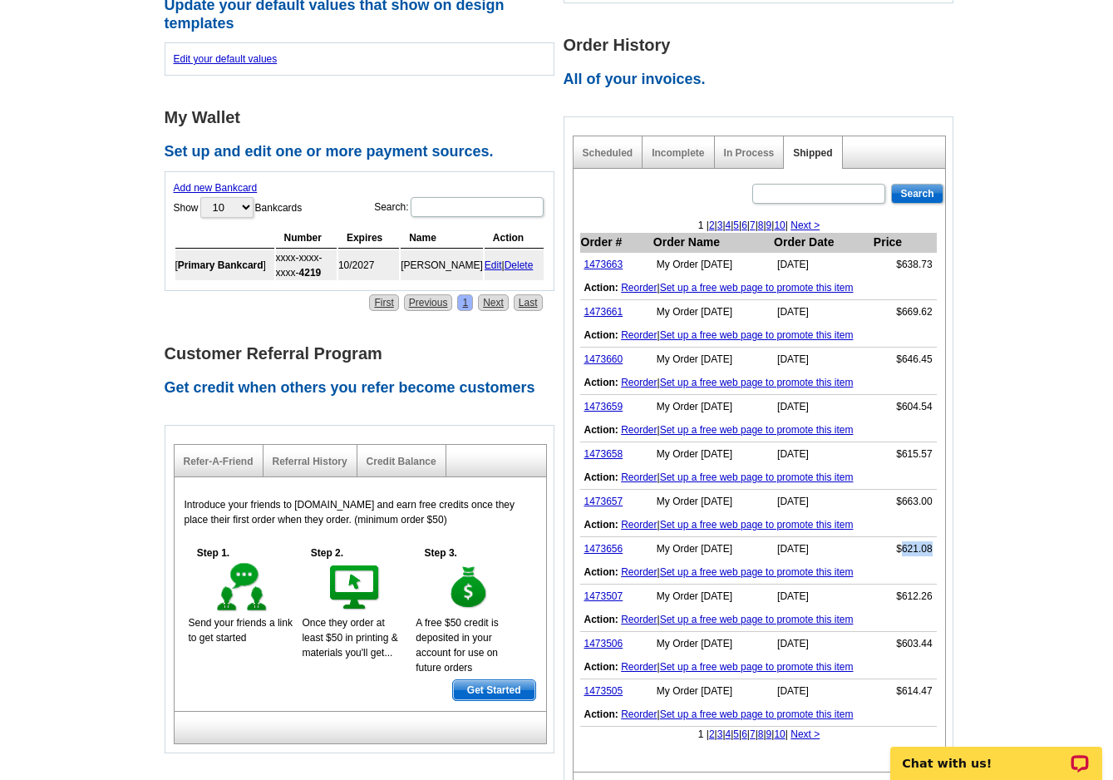
drag, startPoint x: 900, startPoint y: 518, endPoint x: 932, endPoint y: 520, distance: 31.7
click at [932, 537] on td "$621.08" at bounding box center [905, 549] width 64 height 24
copy td "621.08"
click at [608, 448] on link "1473658" at bounding box center [603, 454] width 39 height 12
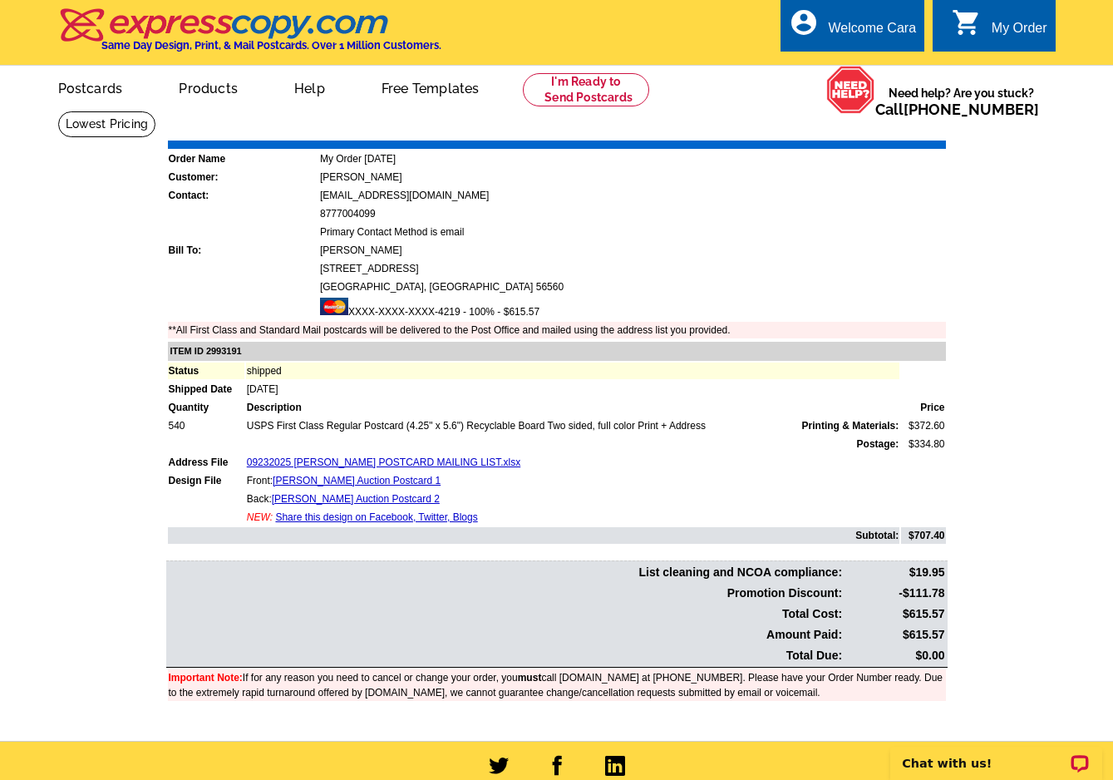
drag, startPoint x: 908, startPoint y: 634, endPoint x: 945, endPoint y: 634, distance: 36.6
click at [945, 634] on td "$615.57" at bounding box center [894, 634] width 101 height 19
copy td "615.57"
click at [981, 574] on main "Order Number: 1473658 Download Invoice | Print Invoice Order Name My Order [DAT…" at bounding box center [556, 426] width 1113 height 630
click at [765, 126] on link "Download Invoice" at bounding box center [798, 128] width 118 height 14
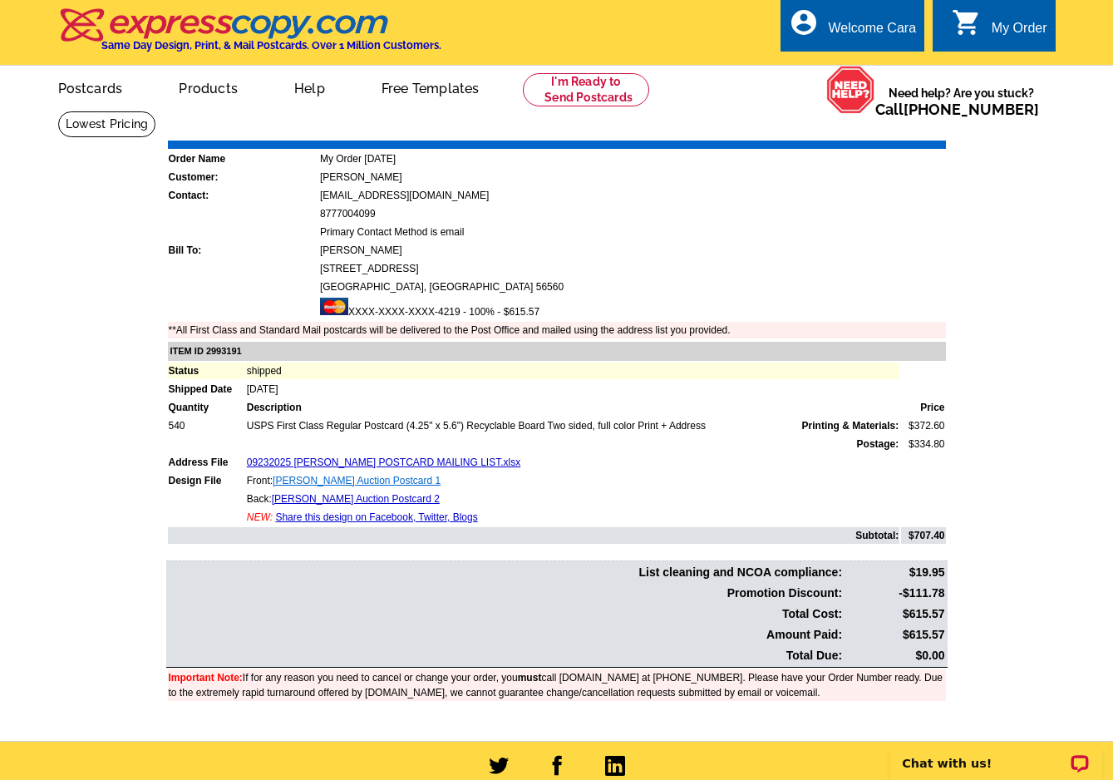
drag, startPoint x: 273, startPoint y: 479, endPoint x: 393, endPoint y: 485, distance: 120.6
click at [393, 485] on td "Front: [PERSON_NAME] Auction Postcard 1" at bounding box center [573, 480] width 654 height 17
copy td "[PERSON_NAME]"
click at [740, 434] on table "ITEM ID 2993191 Status shipped Shipped Date [DATE] Quantity Description Price 5…" at bounding box center [558, 442] width 785 height 205
click at [803, 130] on link "Download Invoice" at bounding box center [798, 128] width 118 height 14
